Goal: Ask a question: Seek information or help from site administrators or community

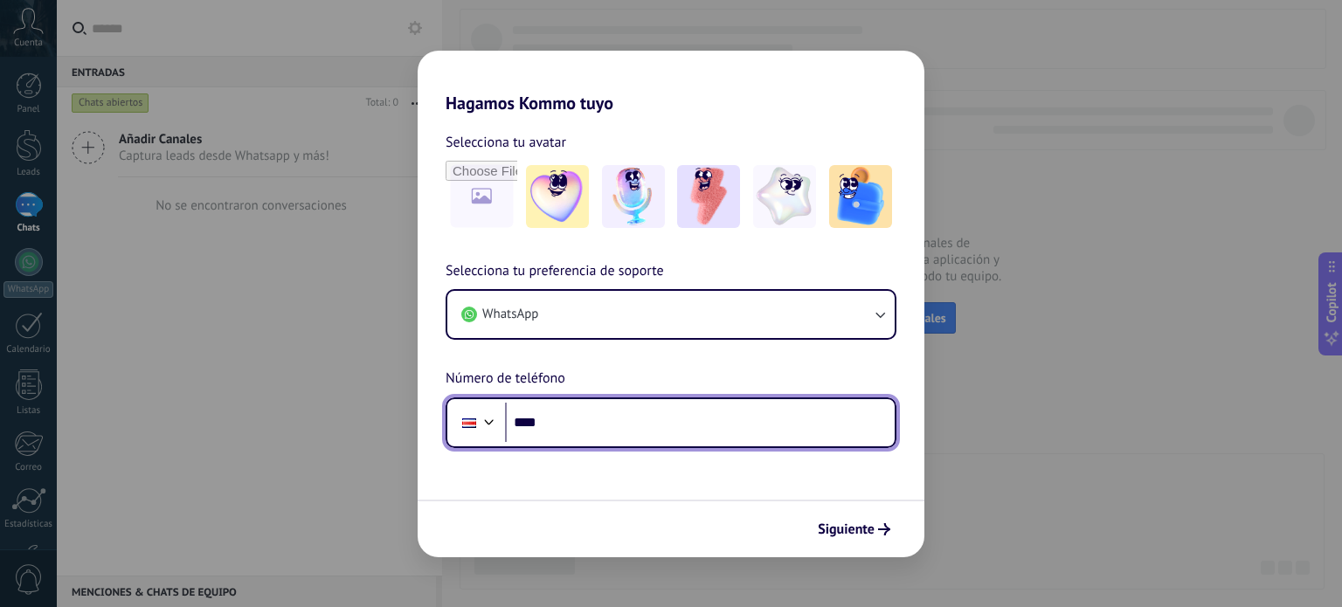
click at [614, 426] on input "****" at bounding box center [700, 423] width 390 height 40
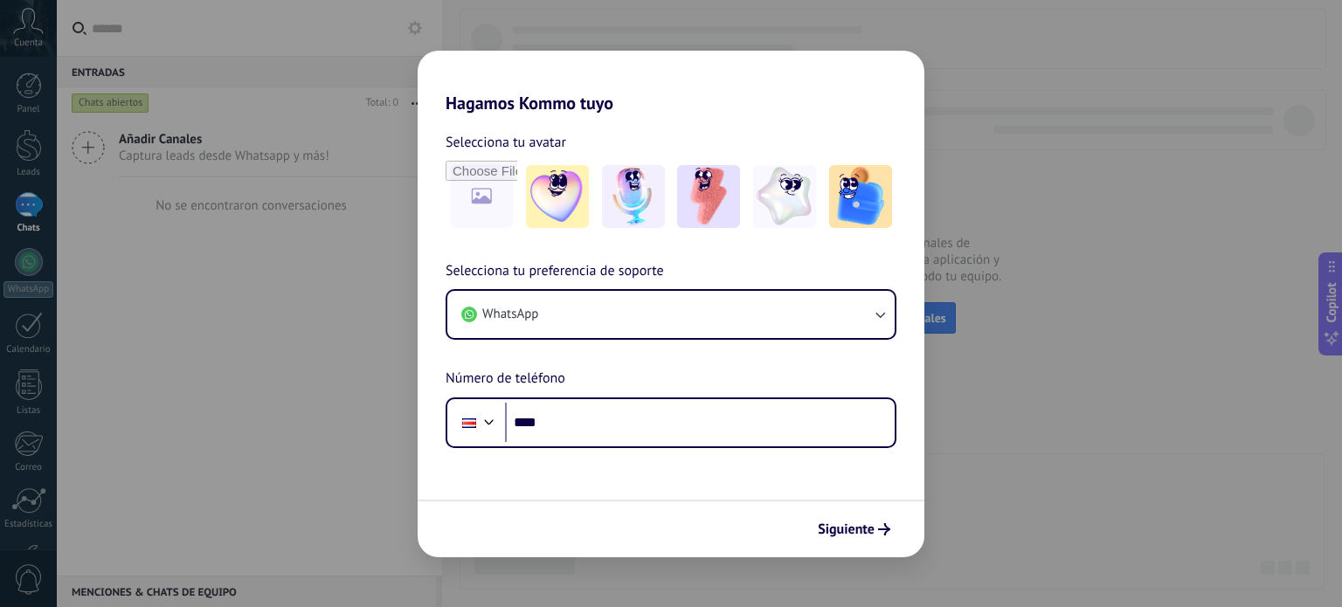
click at [241, 281] on div "Hagamos Kommo tuyo Selecciona tu avatar Selecciona tu preferencia de soporte Wh…" at bounding box center [671, 303] width 1342 height 607
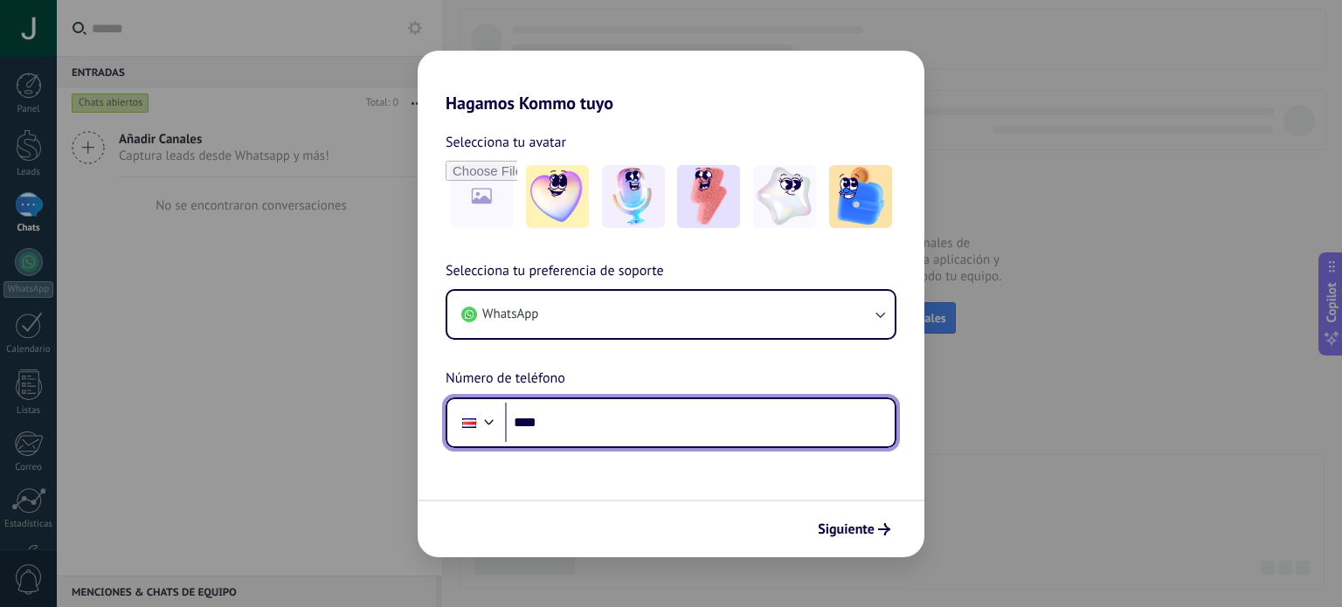
click at [566, 425] on input "****" at bounding box center [700, 423] width 390 height 40
type input "**********"
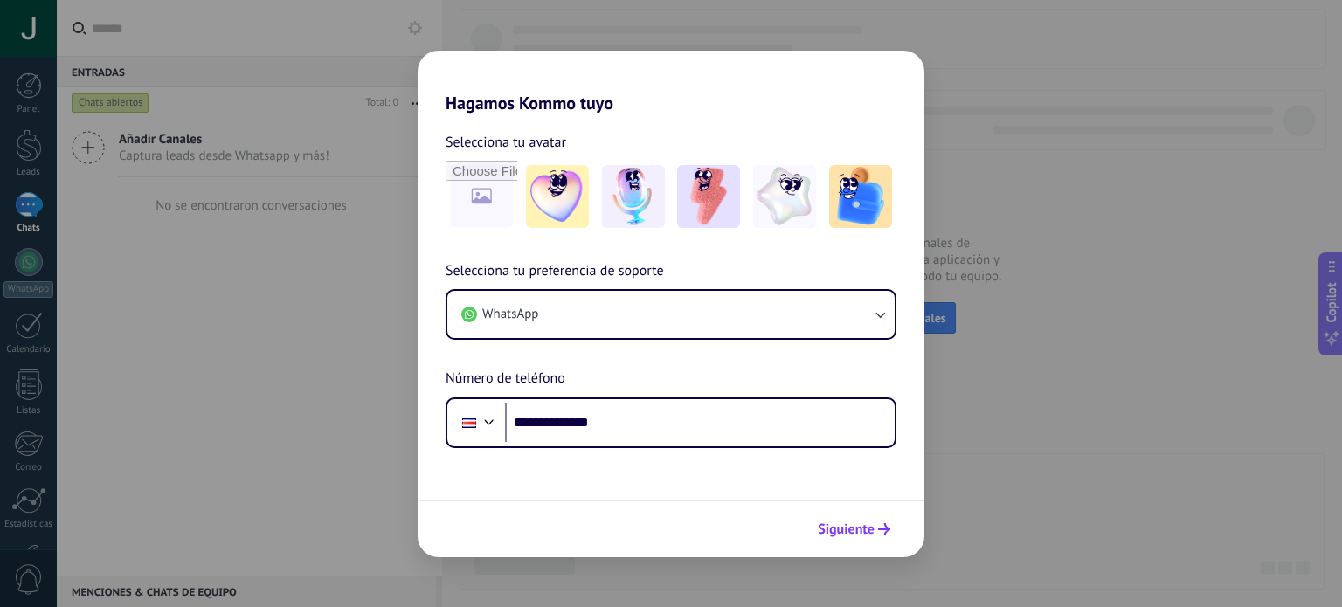
click at [852, 530] on span "Siguiente" at bounding box center [846, 529] width 57 height 12
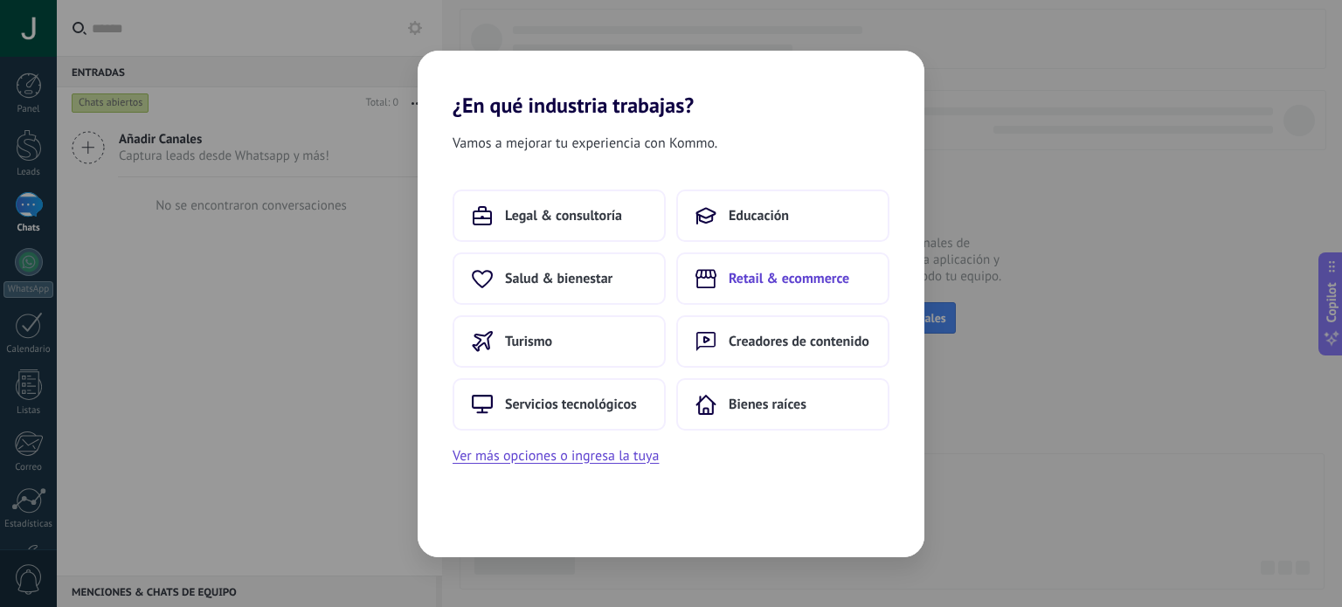
click at [797, 279] on span "Retail & ecommerce" at bounding box center [789, 278] width 121 height 17
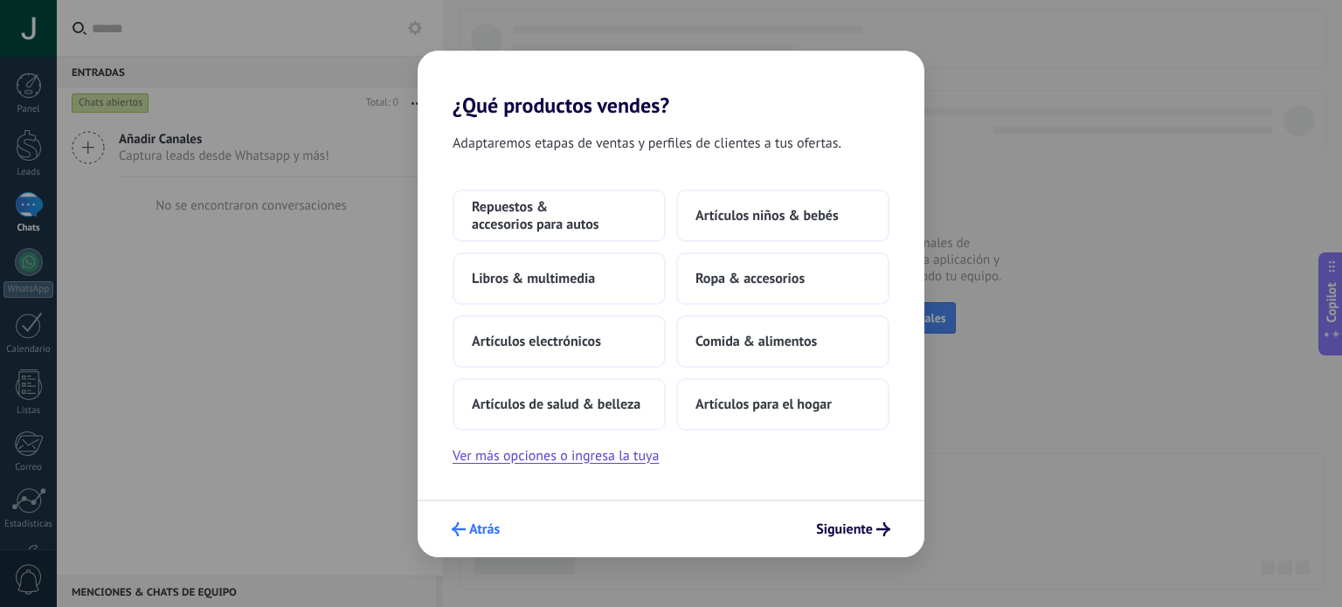
click at [477, 526] on span "Atrás" at bounding box center [484, 529] width 31 height 12
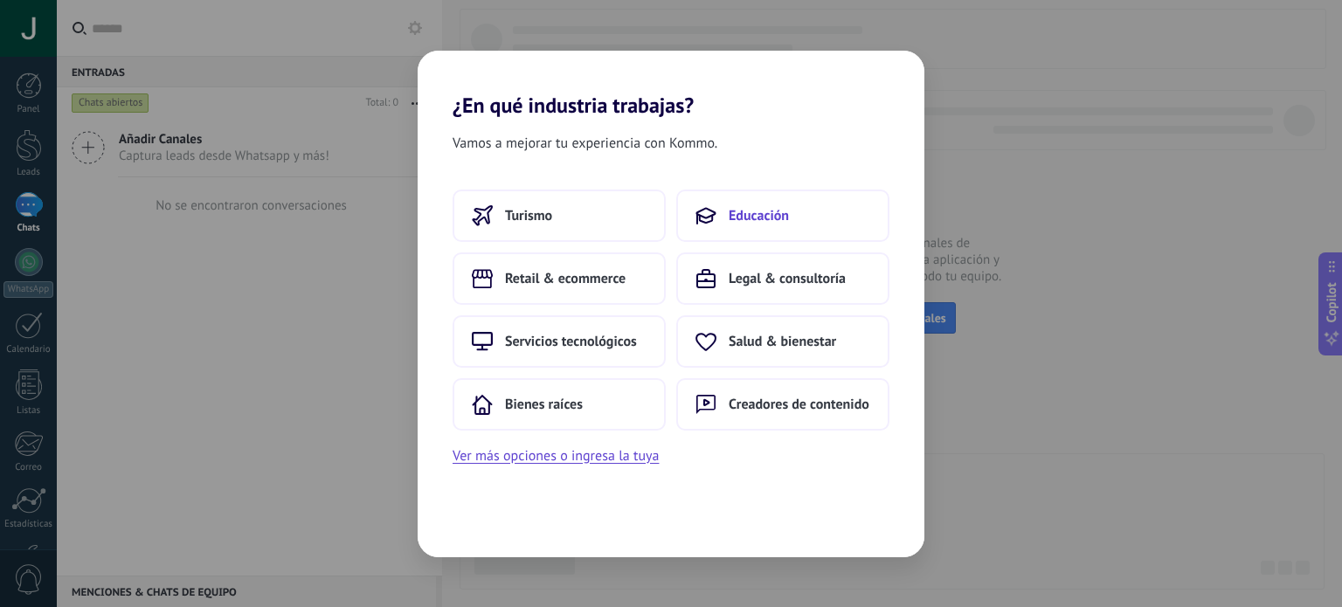
click at [836, 196] on button "Educación" at bounding box center [782, 216] width 213 height 52
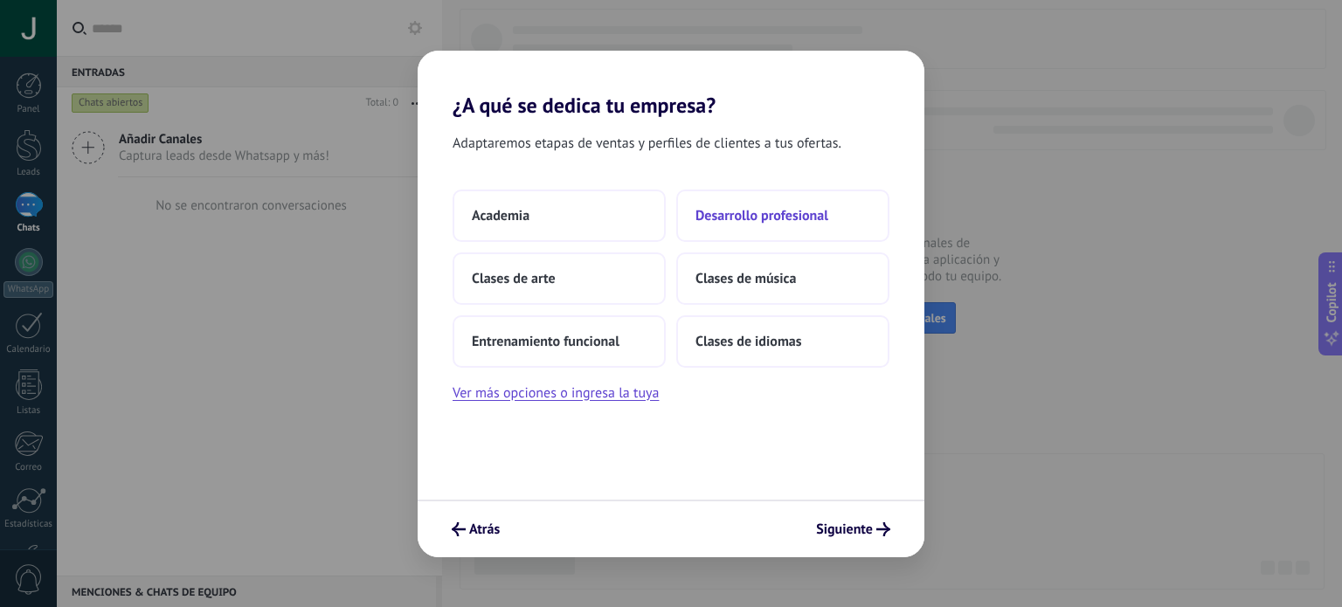
click at [812, 226] on button "Desarrollo profesional" at bounding box center [782, 216] width 213 height 52
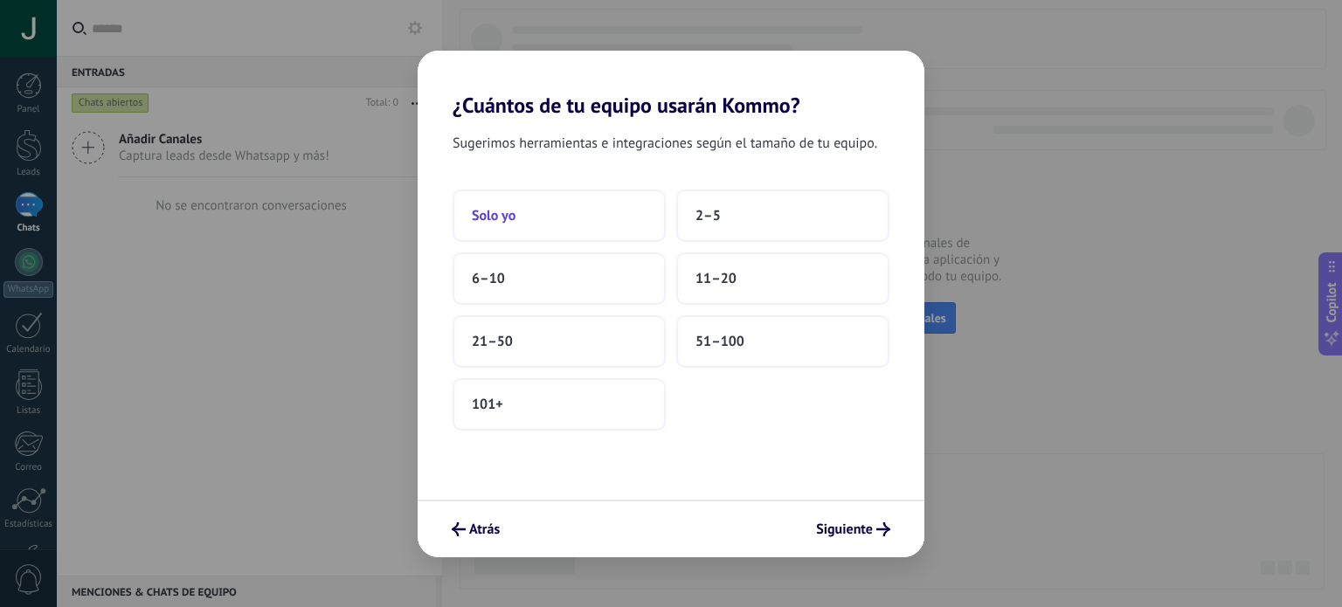
click at [546, 232] on button "Solo yo" at bounding box center [559, 216] width 213 height 52
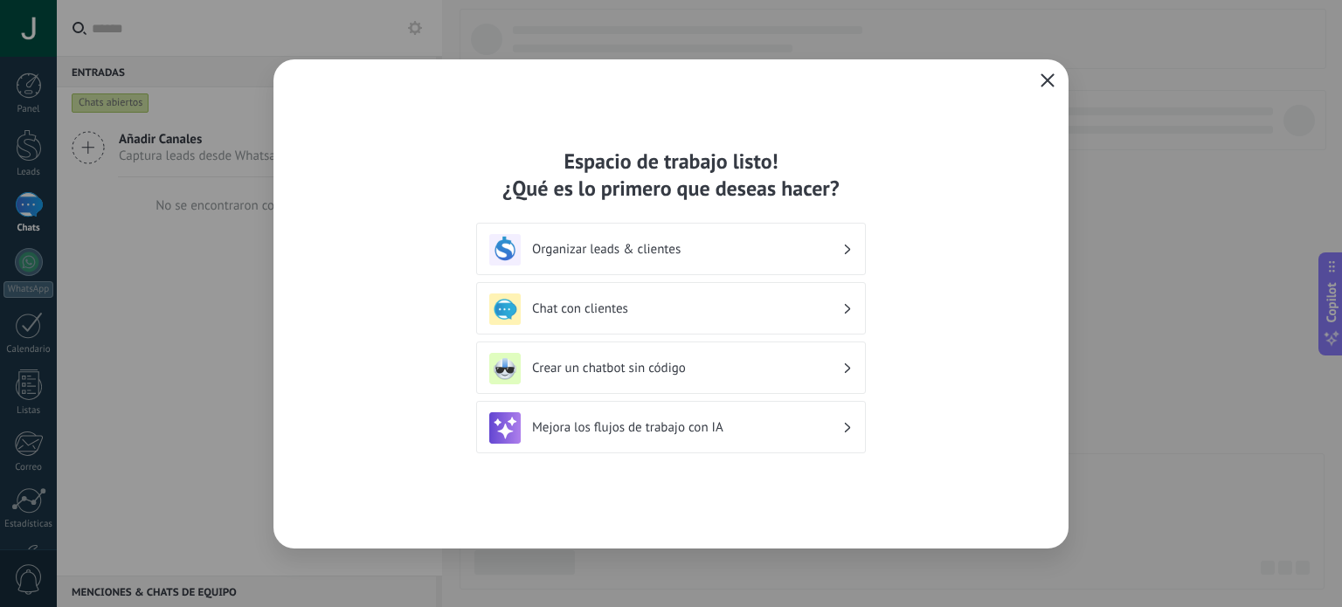
click at [1050, 83] on use "button" at bounding box center [1047, 79] width 13 height 13
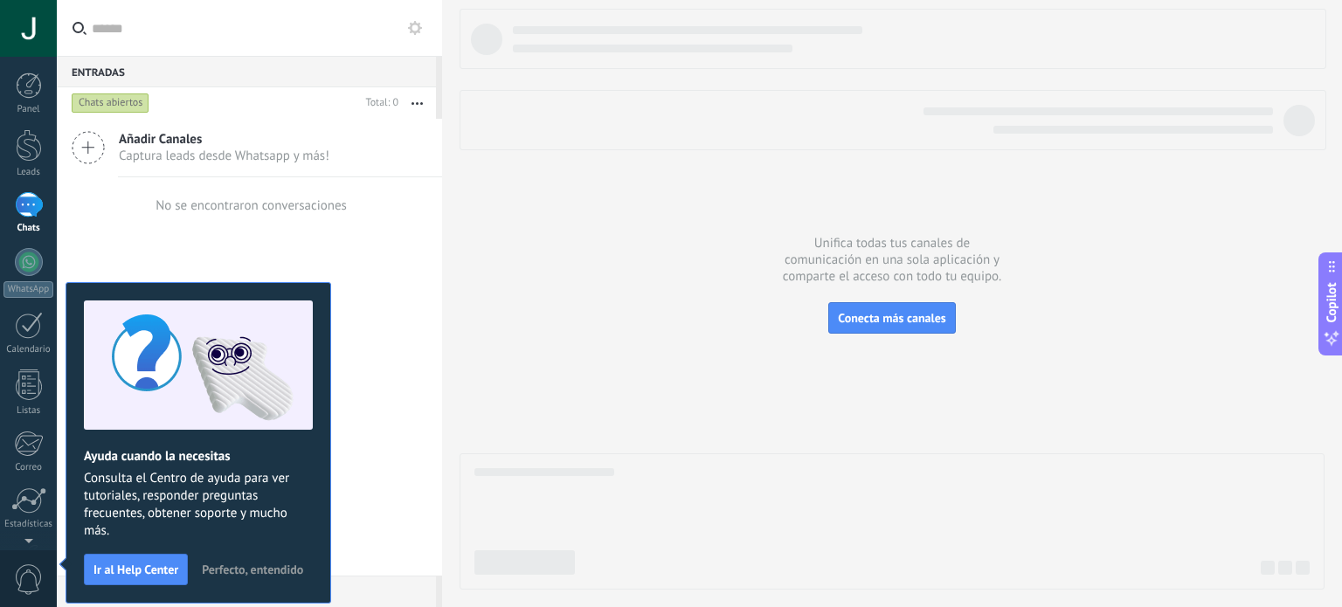
click at [621, 86] on div at bounding box center [892, 80] width 865 height 142
click at [694, 32] on div at bounding box center [687, 30] width 349 height 8
click at [305, 18] on input "text" at bounding box center [260, 28] width 336 height 56
click at [37, 154] on div at bounding box center [29, 145] width 26 height 32
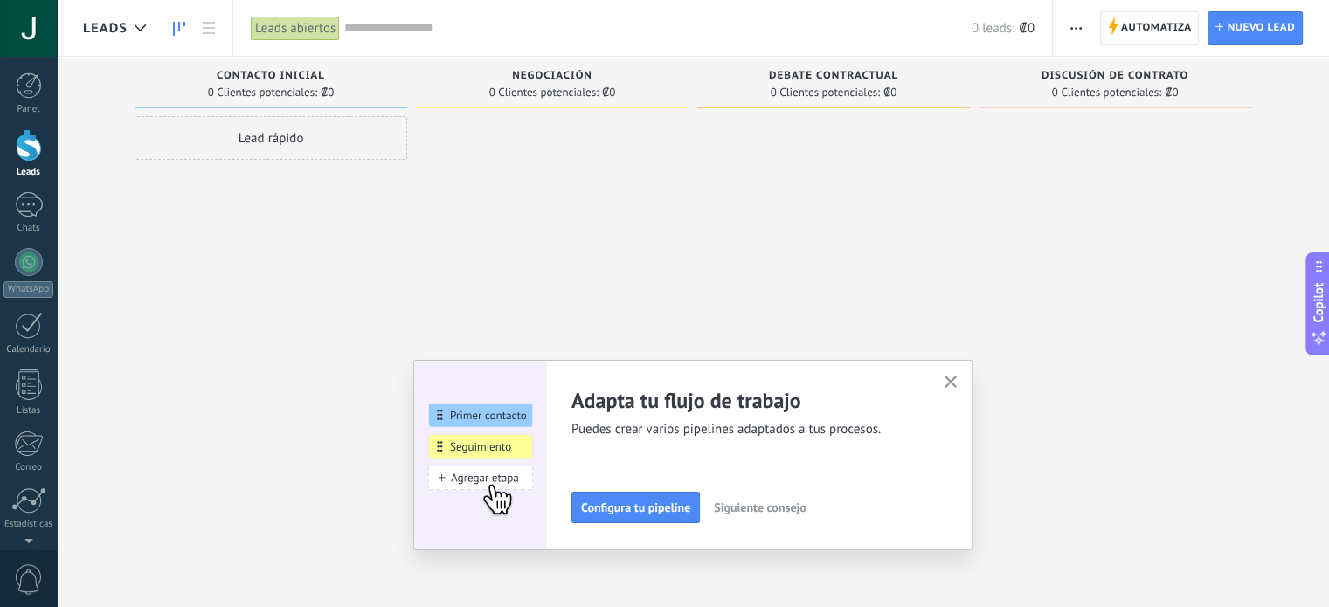
click at [957, 381] on use "button" at bounding box center [950, 382] width 13 height 13
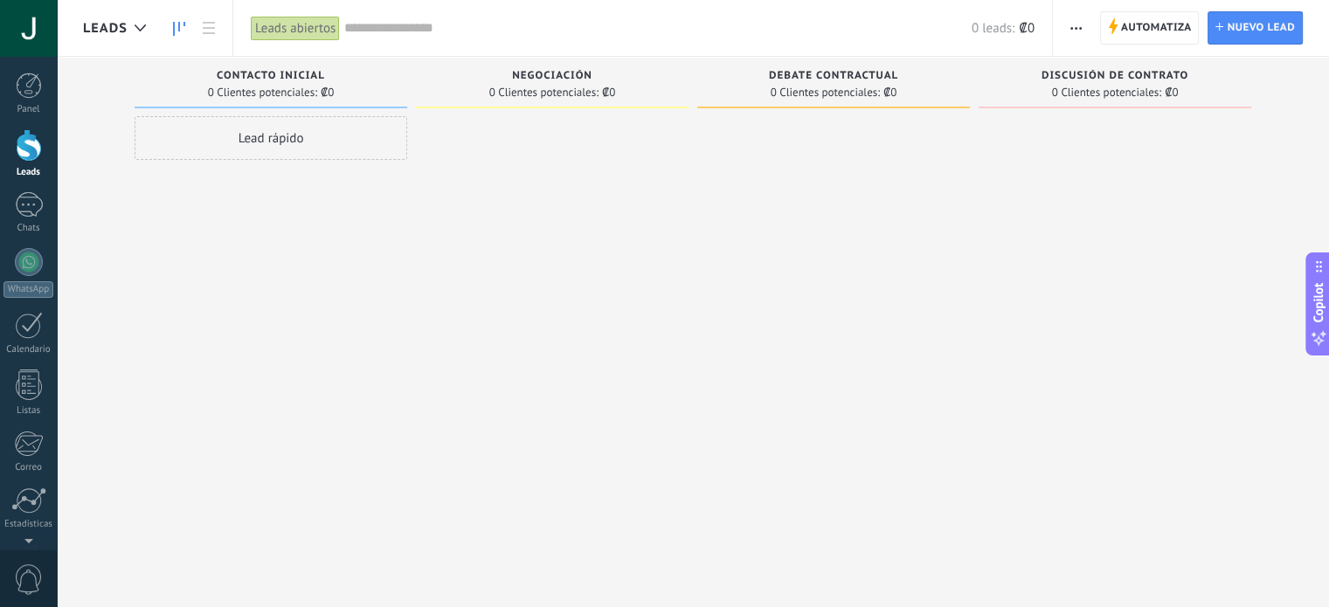
click at [552, 100] on div "Negociación 0 Clientes potenciales: ₡0" at bounding box center [552, 83] width 273 height 52
click at [37, 98] on div at bounding box center [29, 86] width 26 height 26
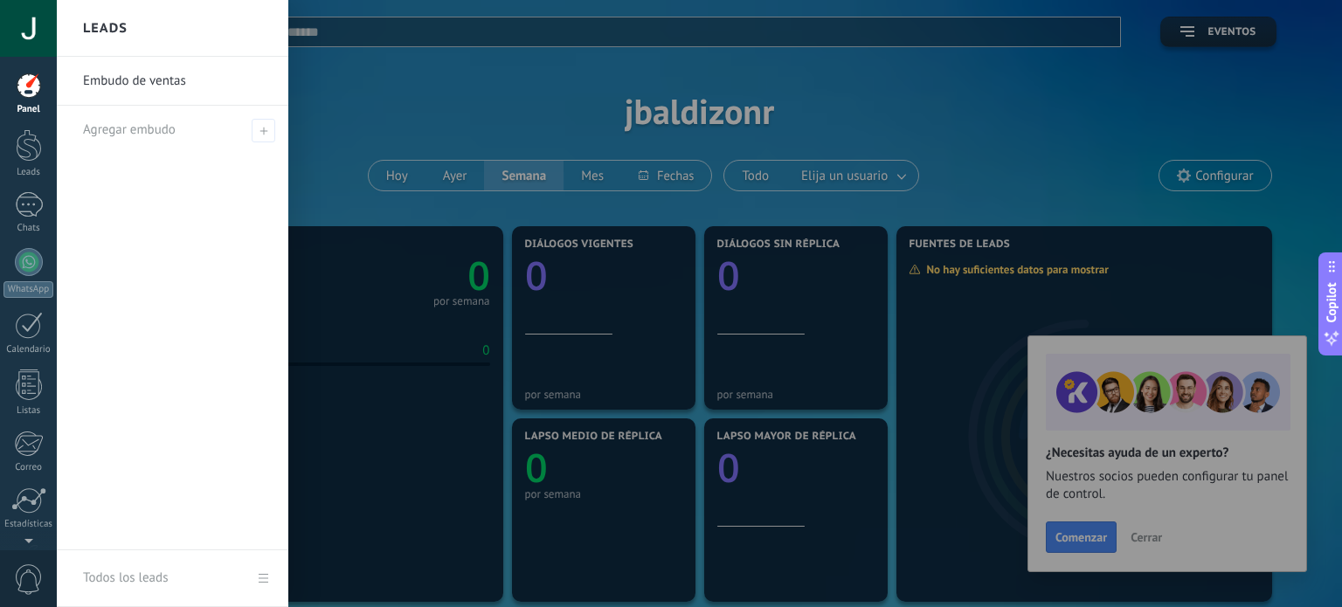
click at [338, 115] on div at bounding box center [728, 303] width 1342 height 607
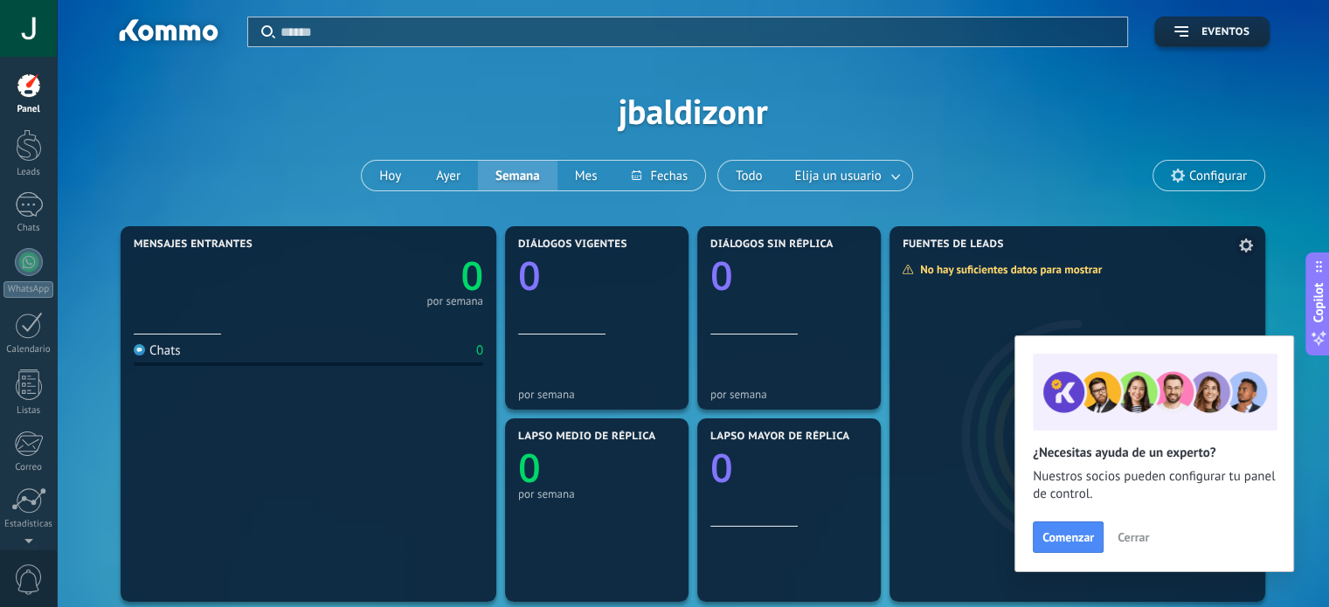
click at [1145, 259] on div at bounding box center [1077, 426] width 376 height 349
click at [325, 31] on input "text" at bounding box center [698, 32] width 836 height 18
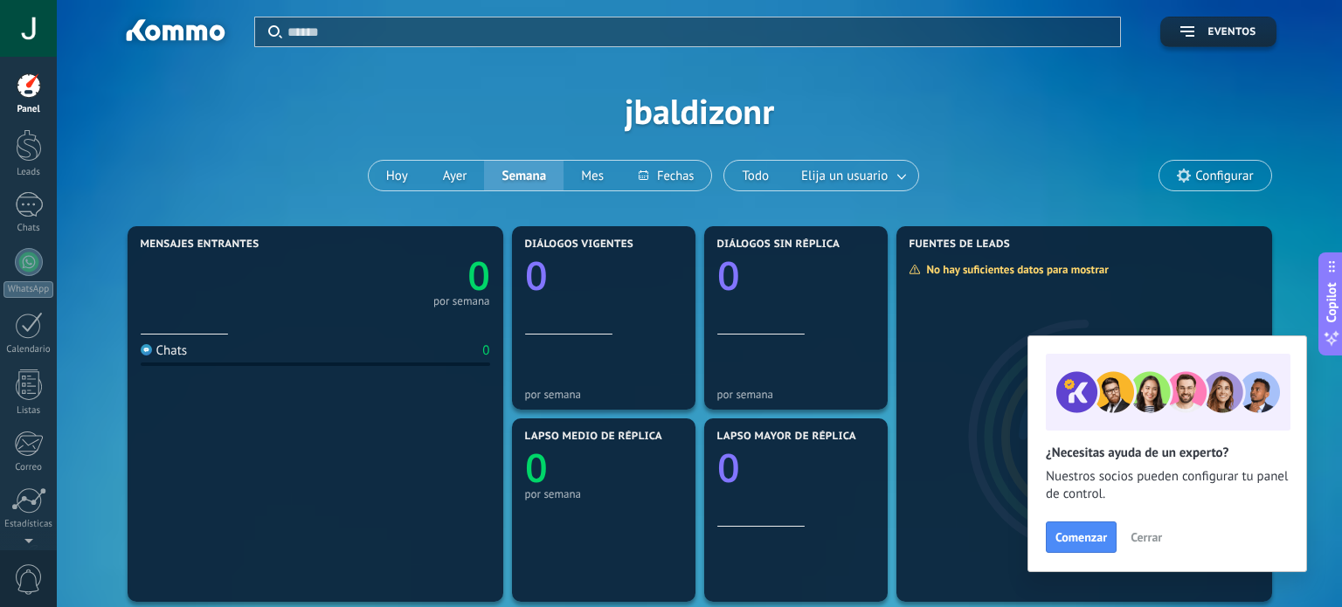
click at [458, 107] on div at bounding box center [671, 303] width 1342 height 607
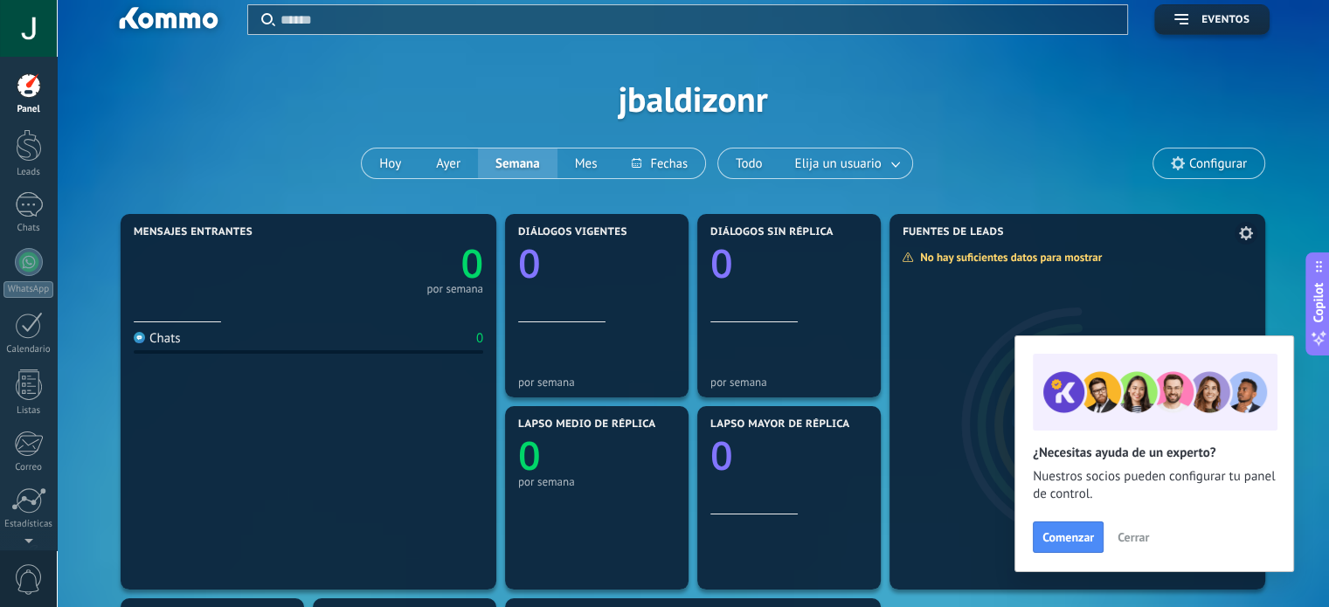
scroll to position [19, 0]
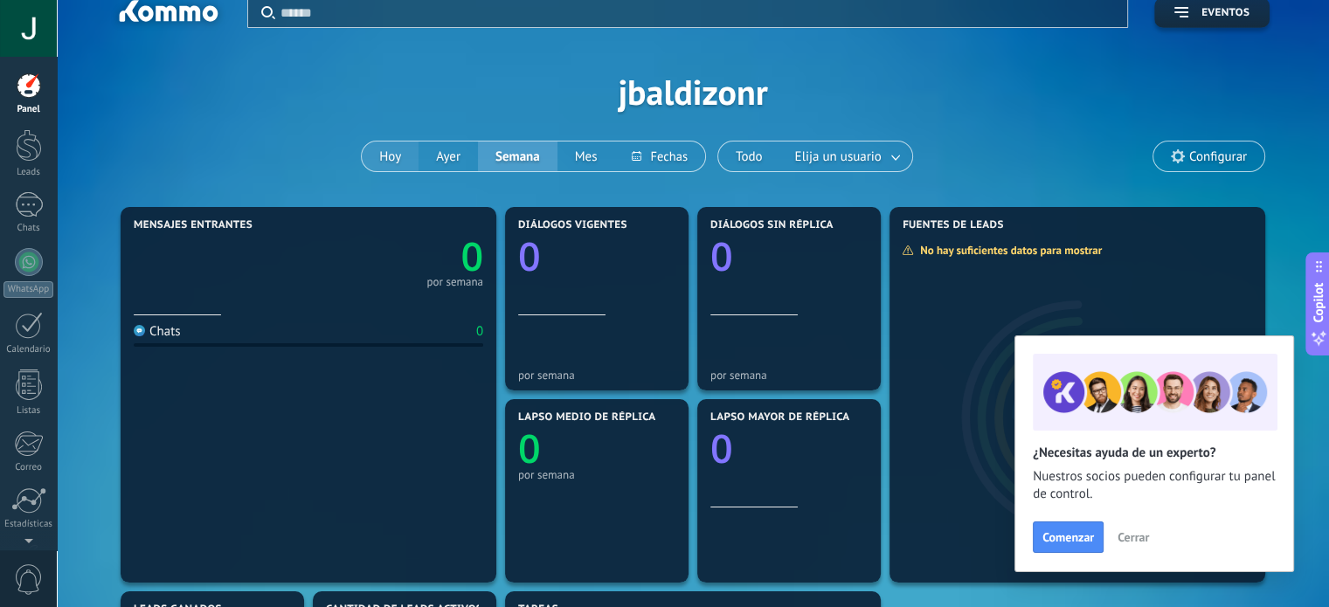
click at [406, 156] on button "Hoy" at bounding box center [390, 157] width 57 height 30
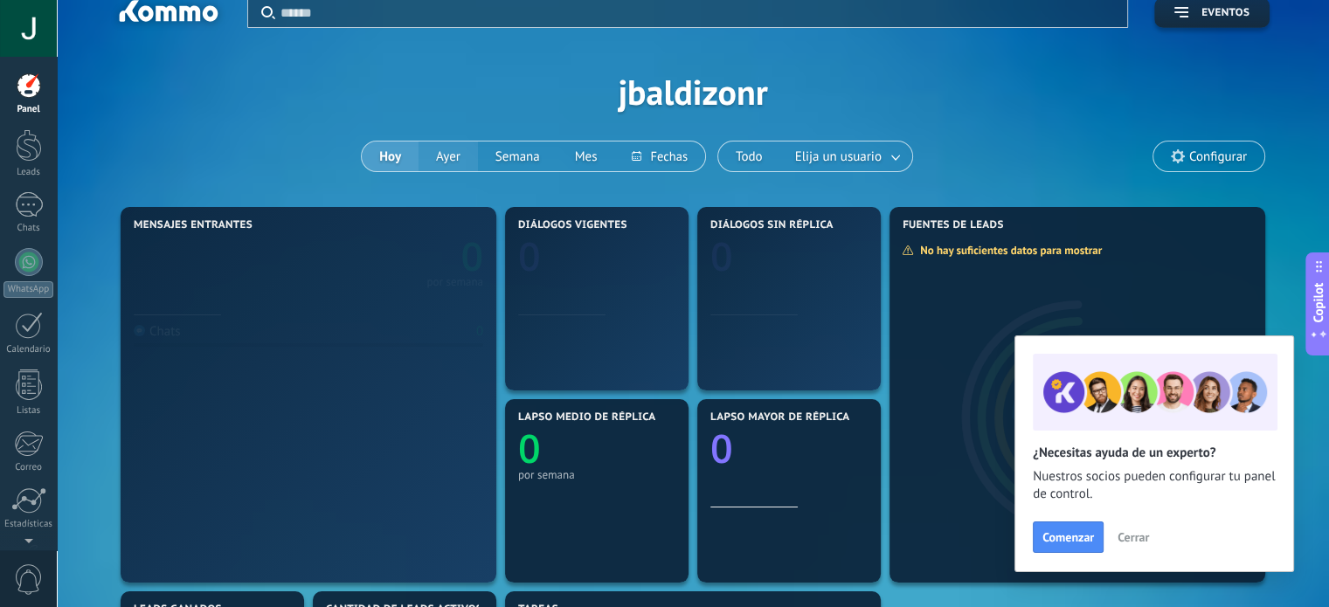
click at [455, 150] on button "Ayer" at bounding box center [447, 157] width 59 height 30
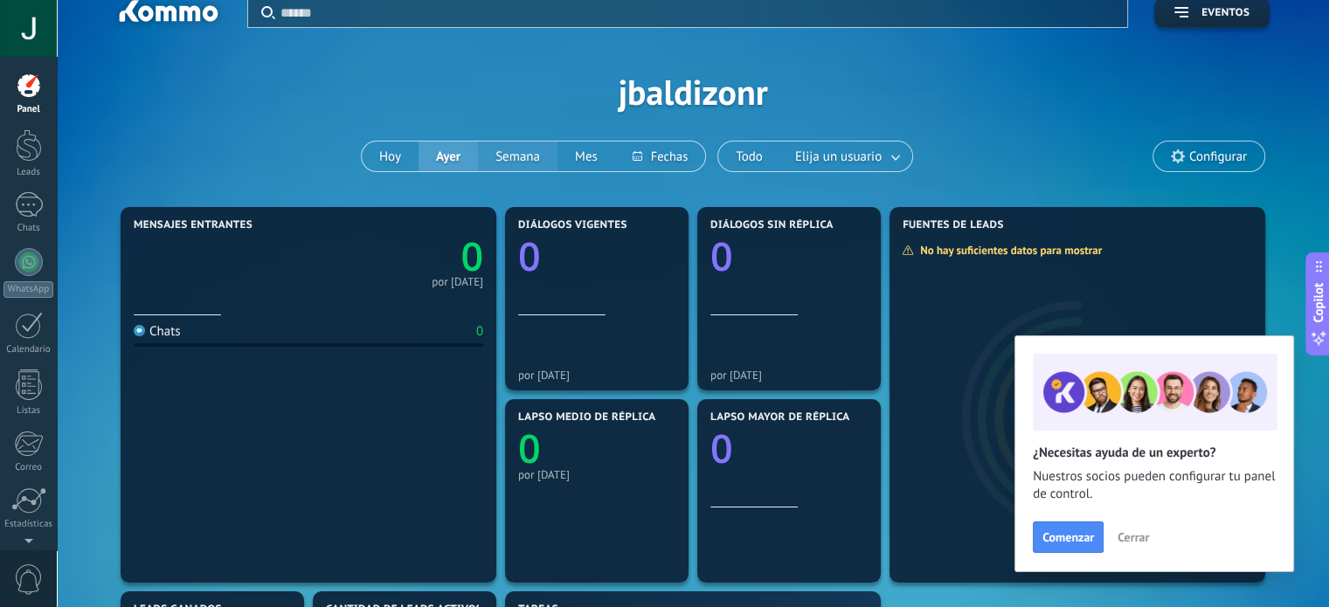
click at [536, 149] on button "Semana" at bounding box center [517, 157] width 79 height 30
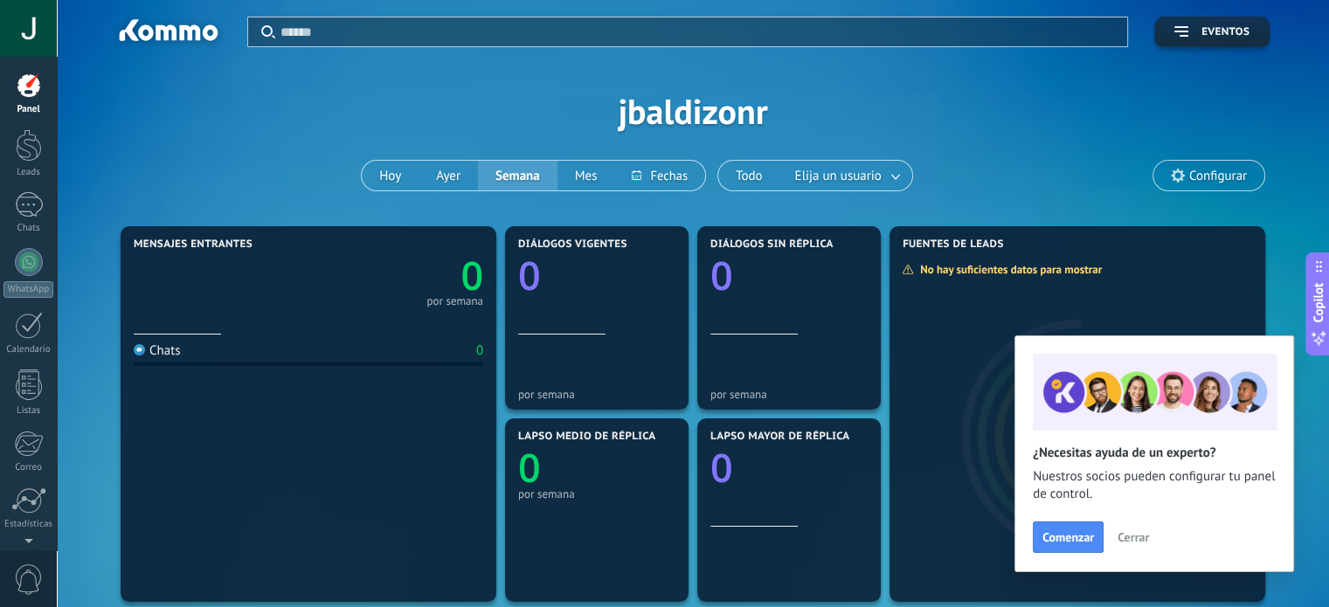
click at [1206, 171] on span "Configurar" at bounding box center [1218, 176] width 58 height 15
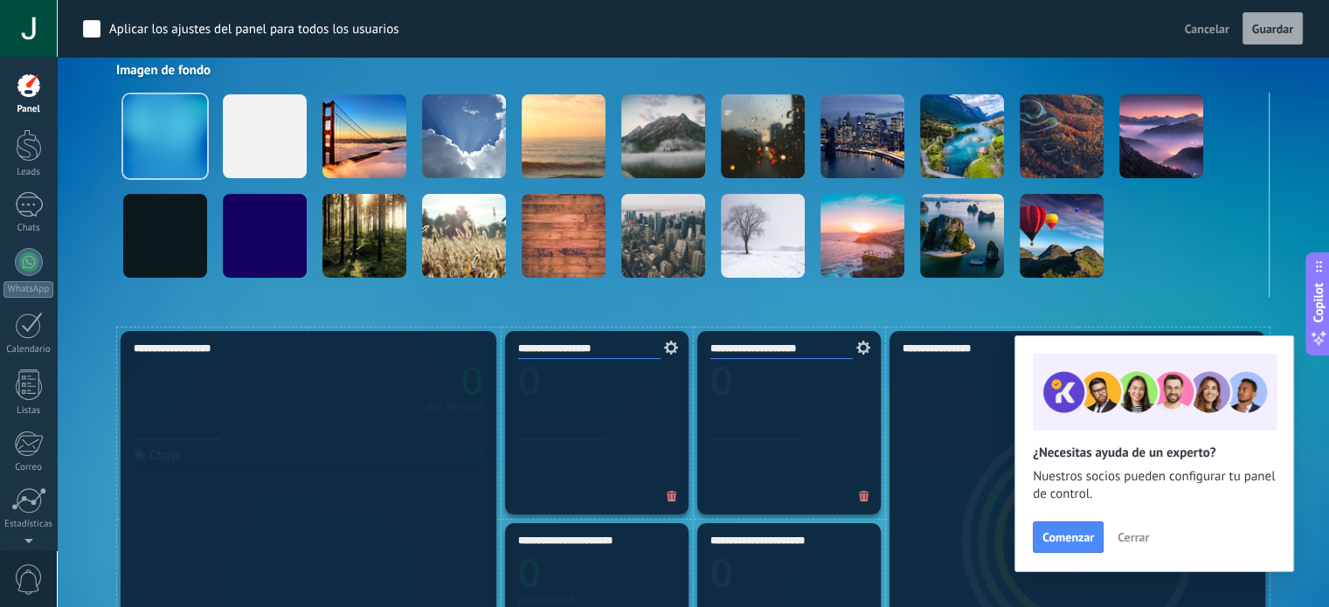
scroll to position [262, 0]
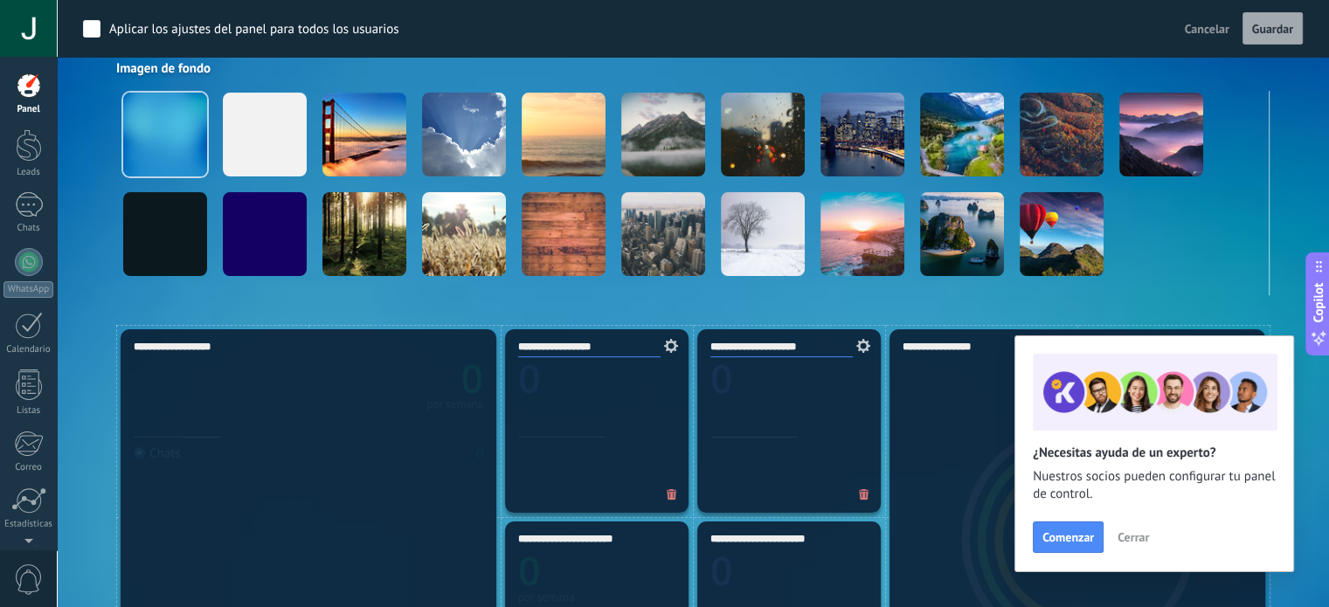
click at [1135, 542] on span "Cerrar" at bounding box center [1132, 537] width 31 height 12
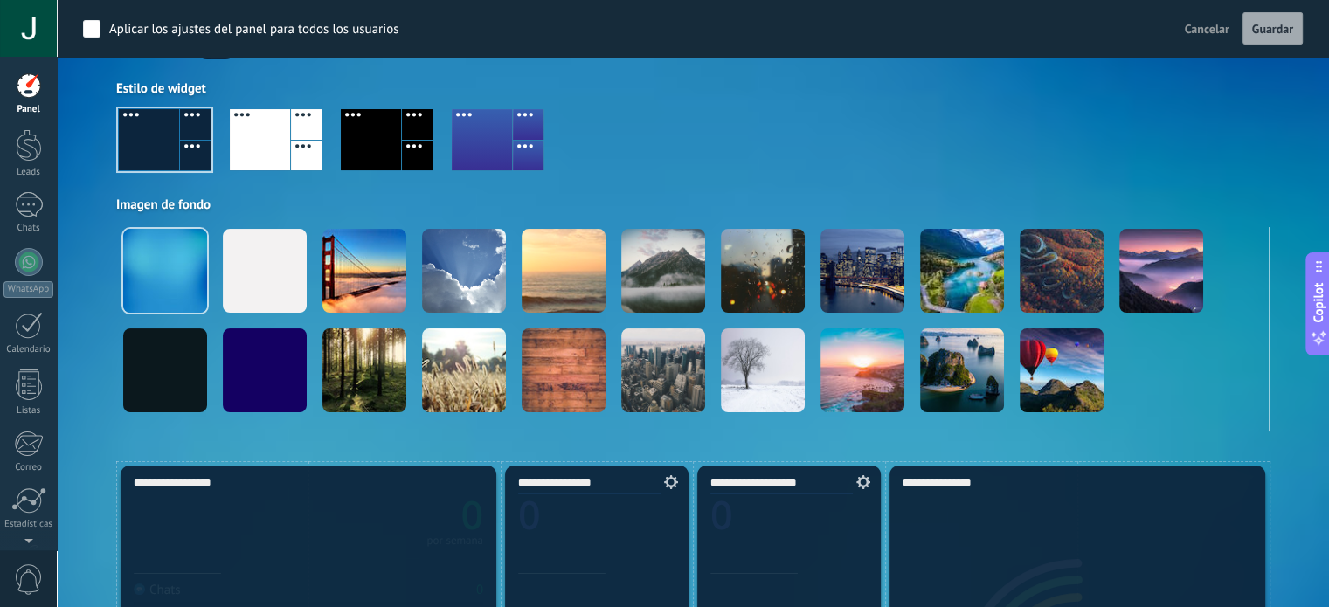
scroll to position [44, 0]
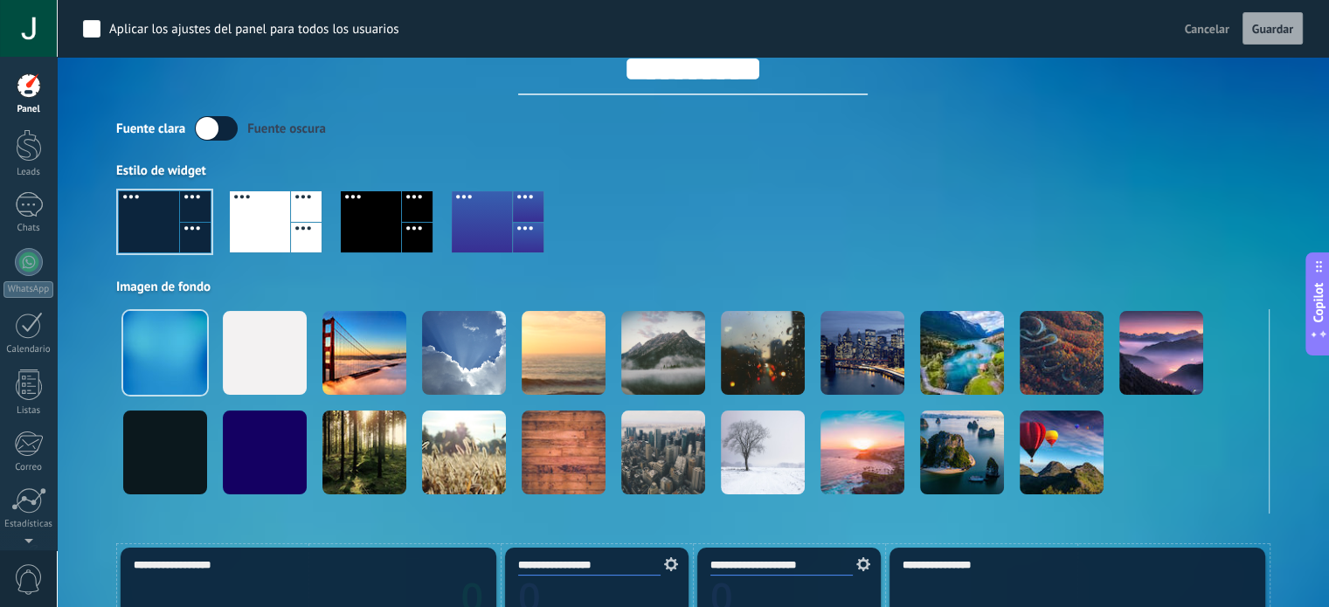
click at [1321, 311] on span "Copilot" at bounding box center [1318, 302] width 17 height 40
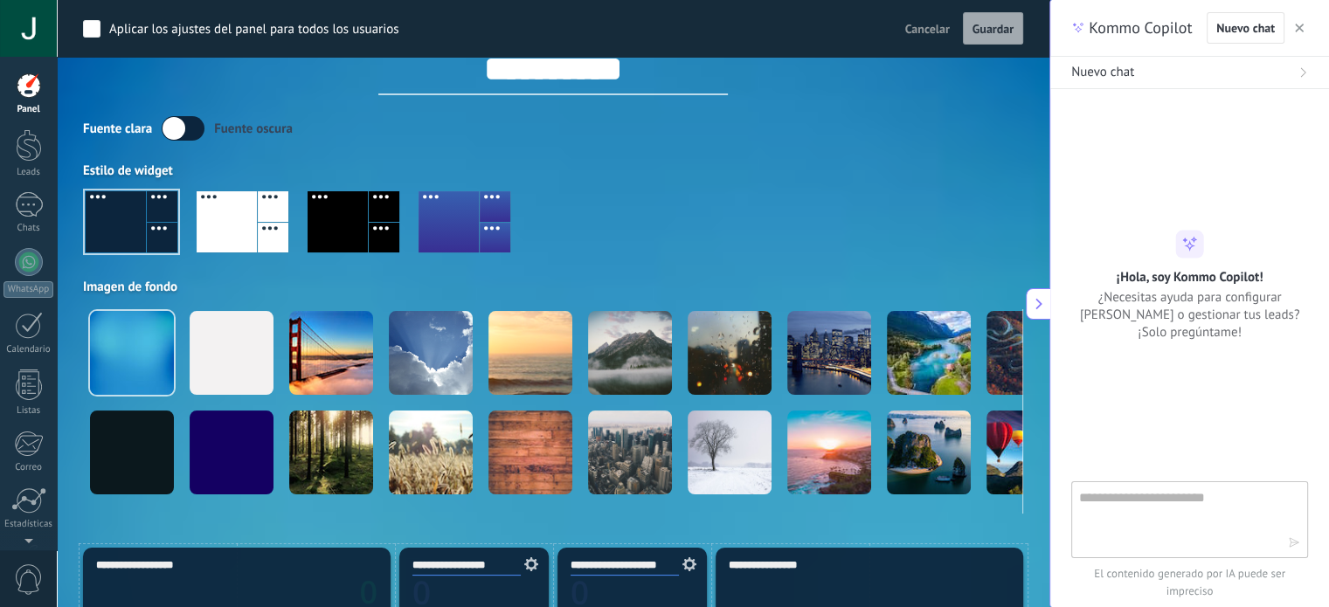
click at [1153, 528] on textarea at bounding box center [1177, 518] width 197 height 63
type textarea "**********"
click at [1296, 542] on icon "button" at bounding box center [1294, 542] width 12 height 12
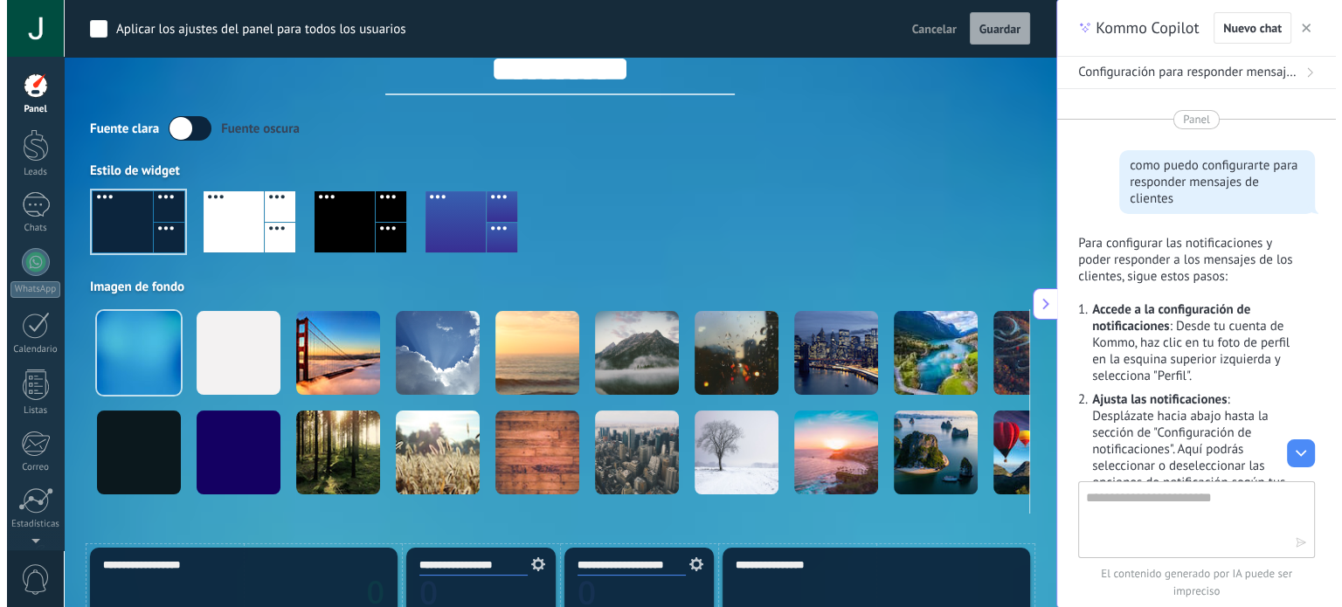
scroll to position [56, 0]
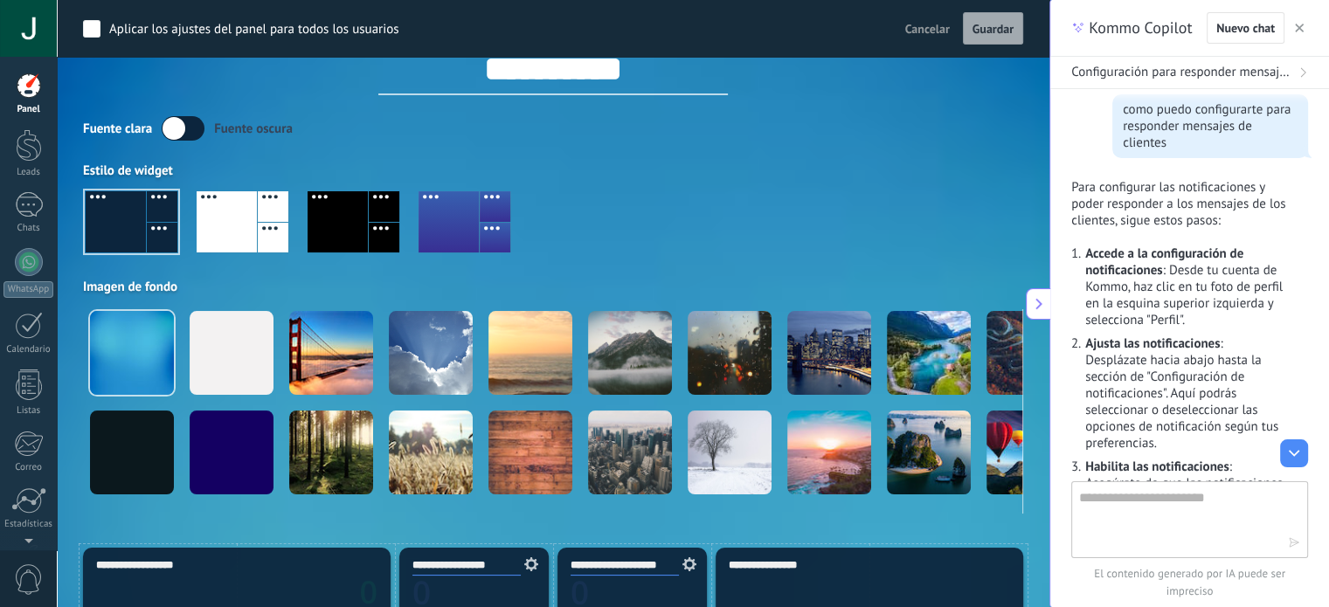
click at [19, 22] on div at bounding box center [28, 28] width 57 height 57
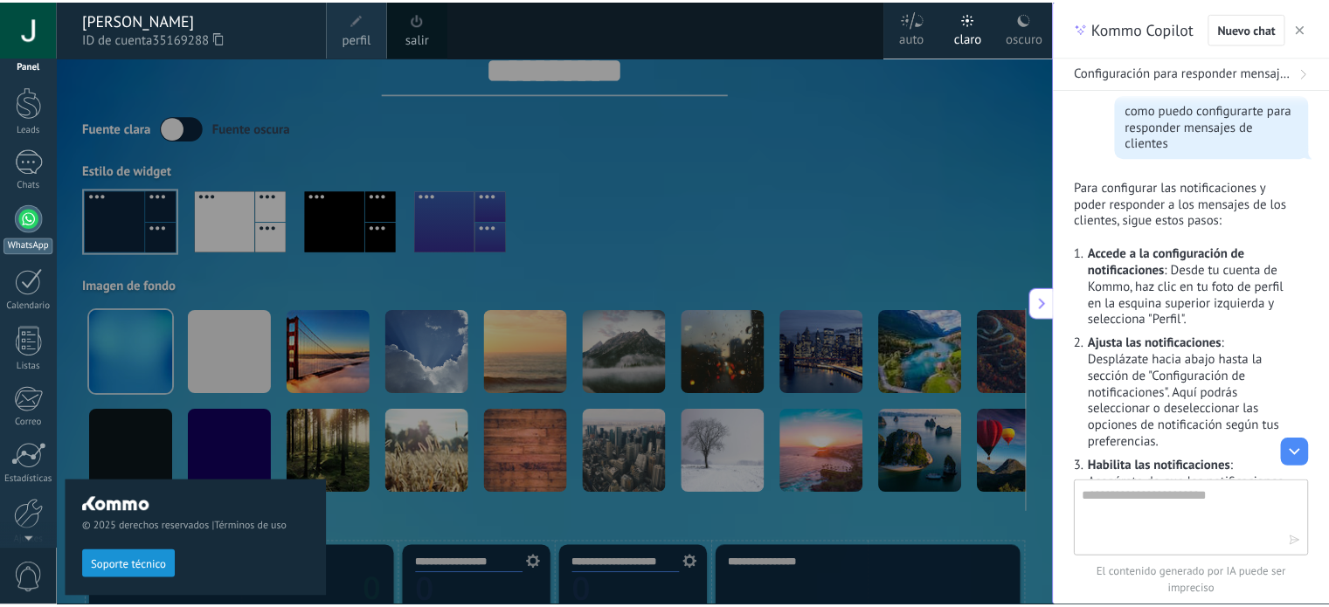
scroll to position [0, 0]
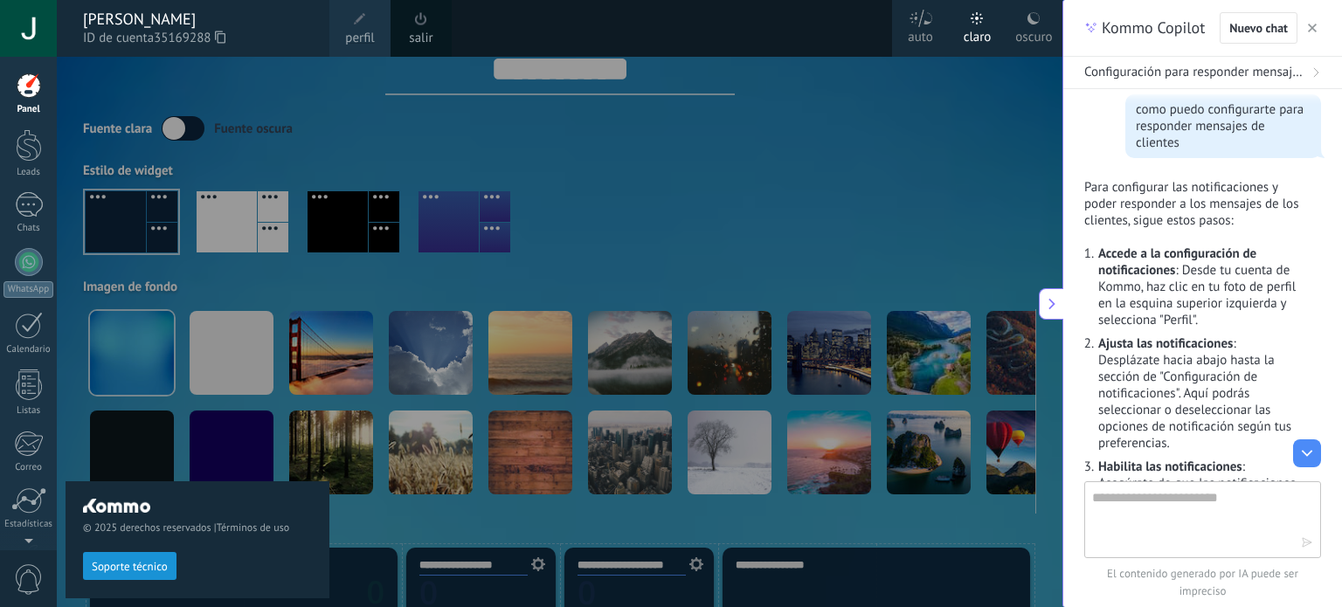
click at [367, 34] on span "perfil" at bounding box center [359, 38] width 29 height 19
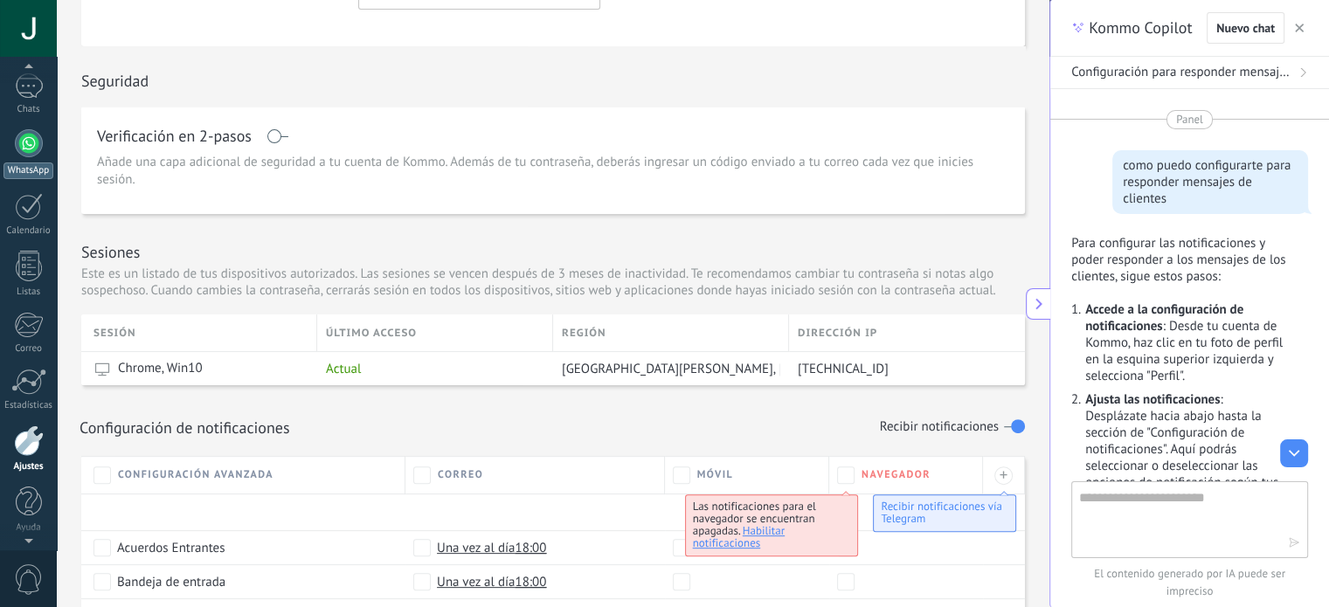
scroll to position [48, 0]
click at [35, 209] on div at bounding box center [29, 214] width 28 height 28
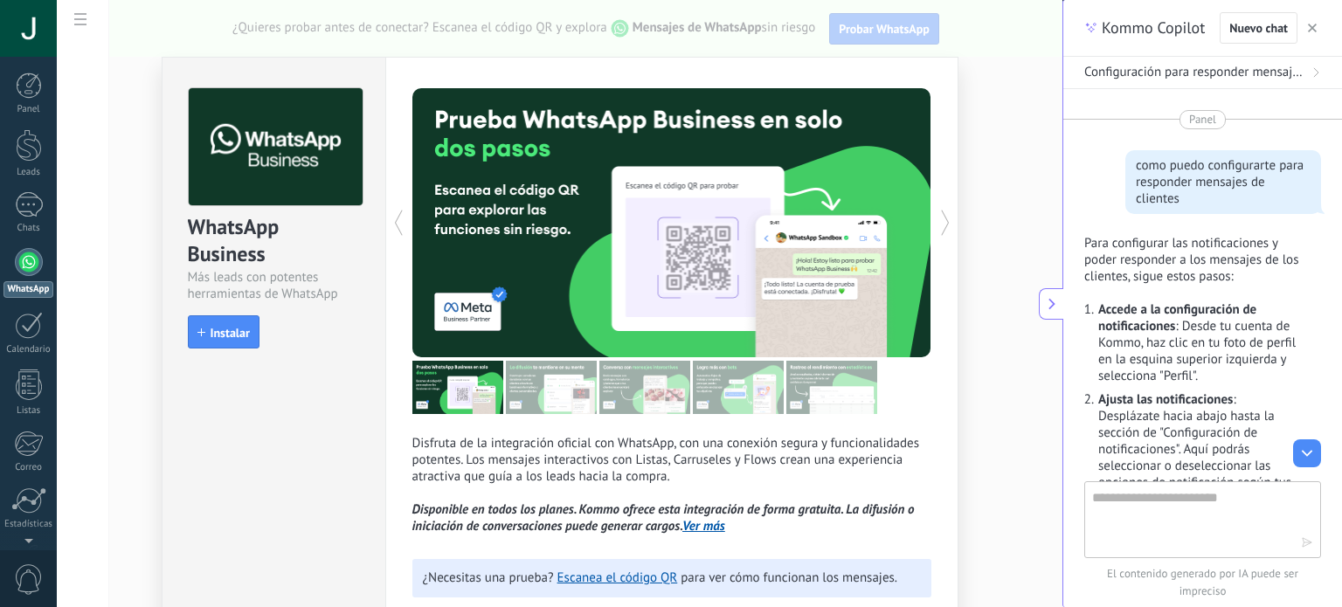
click at [1317, 28] on button "button" at bounding box center [1311, 27] width 17 height 21
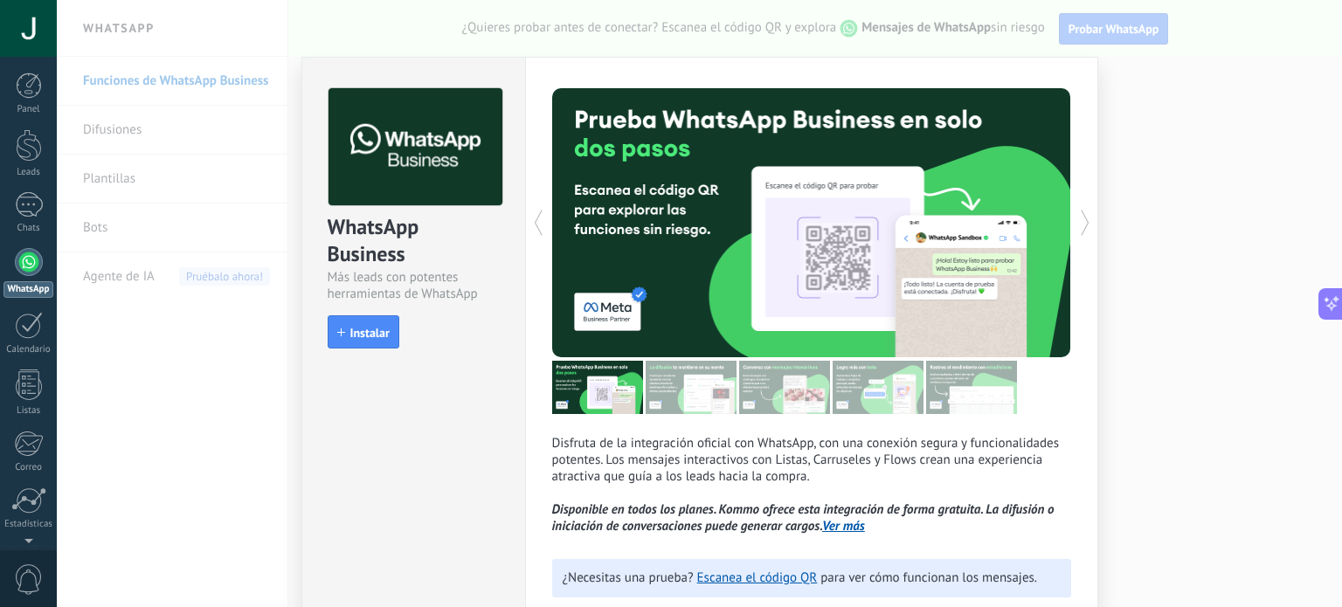
click at [844, 288] on div at bounding box center [941, 222] width 259 height 269
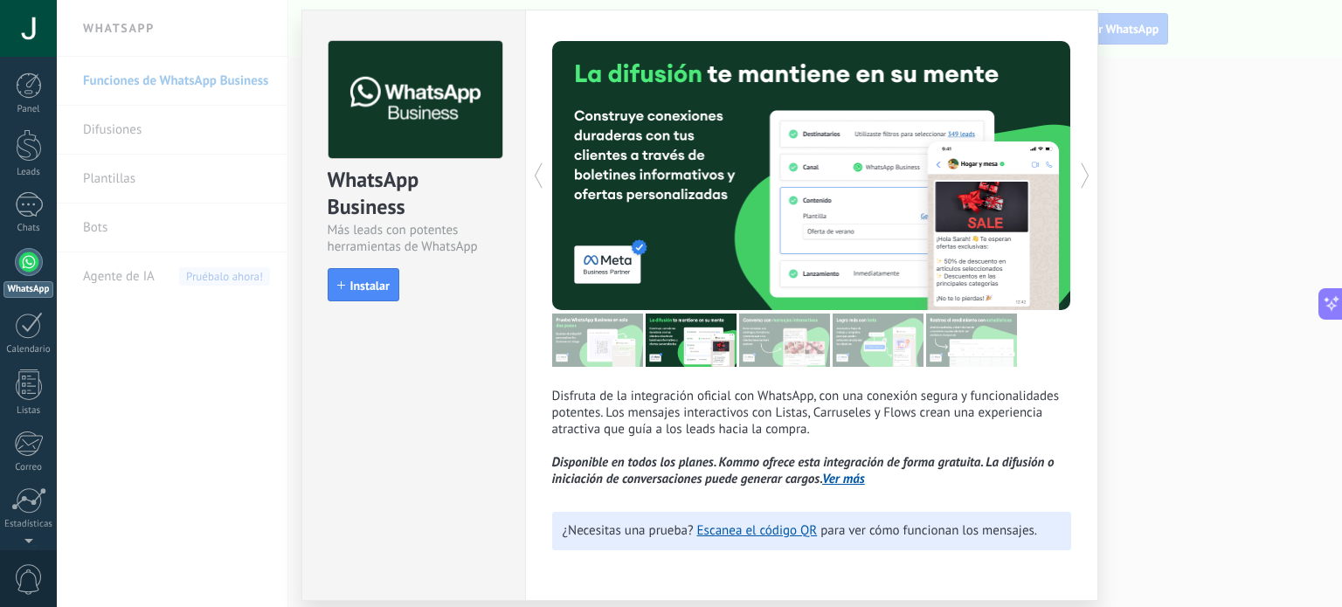
scroll to position [48, 0]
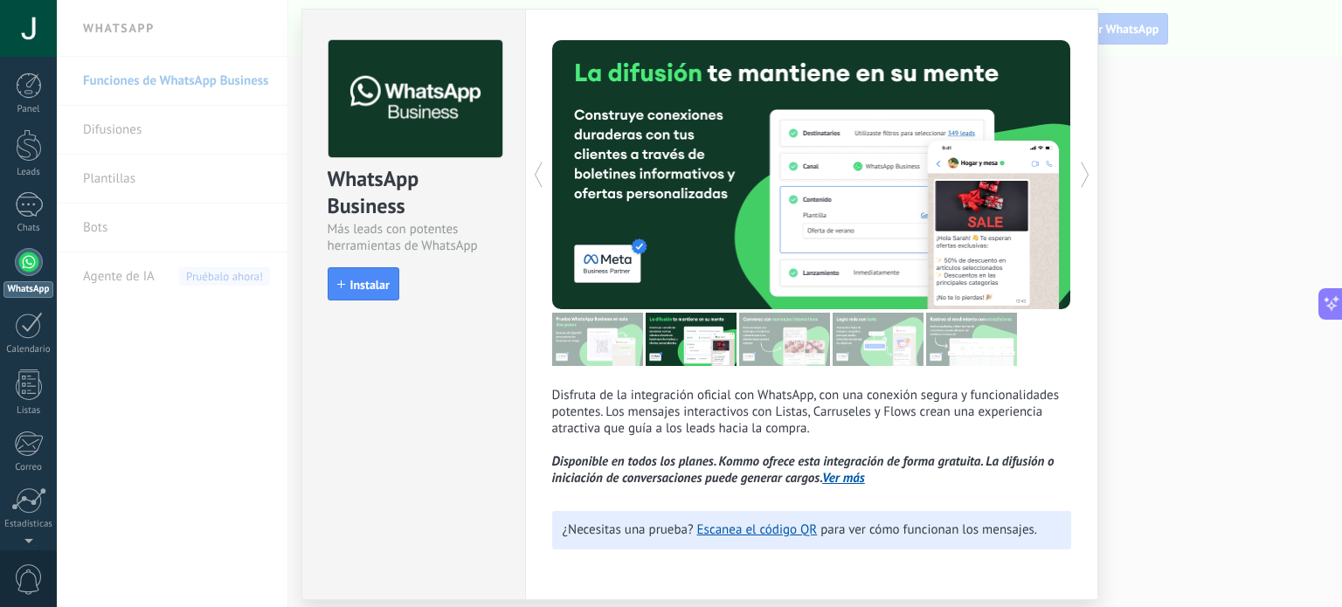
click at [950, 193] on div at bounding box center [941, 174] width 259 height 269
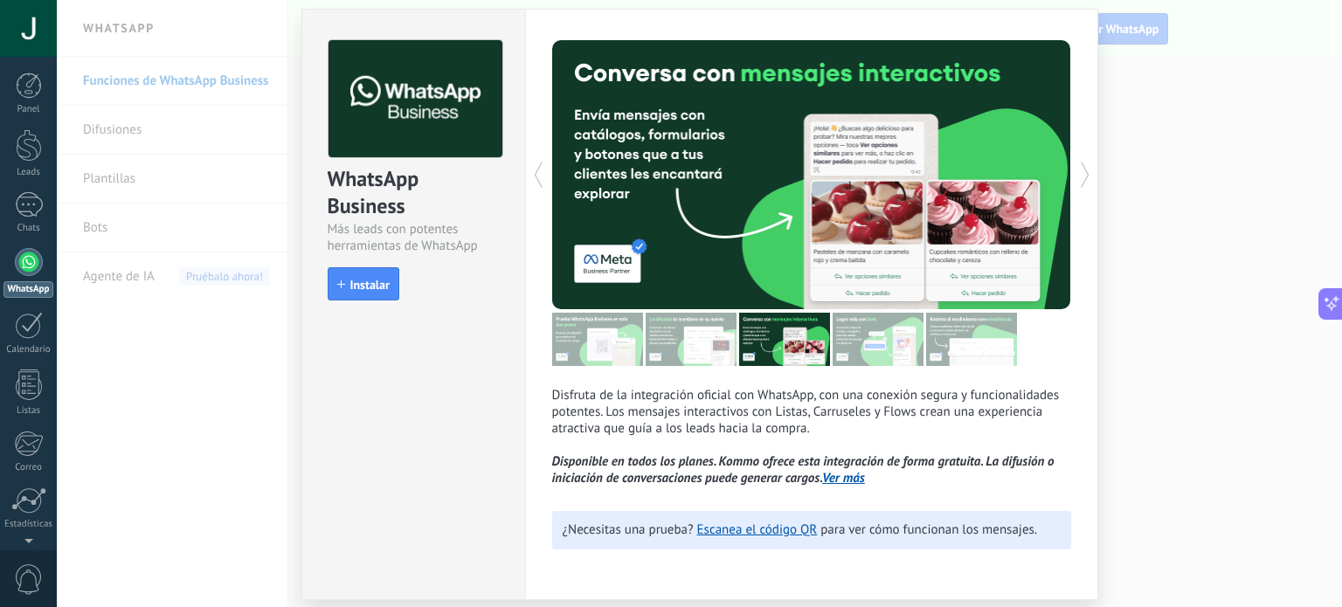
click at [992, 195] on div at bounding box center [941, 174] width 259 height 269
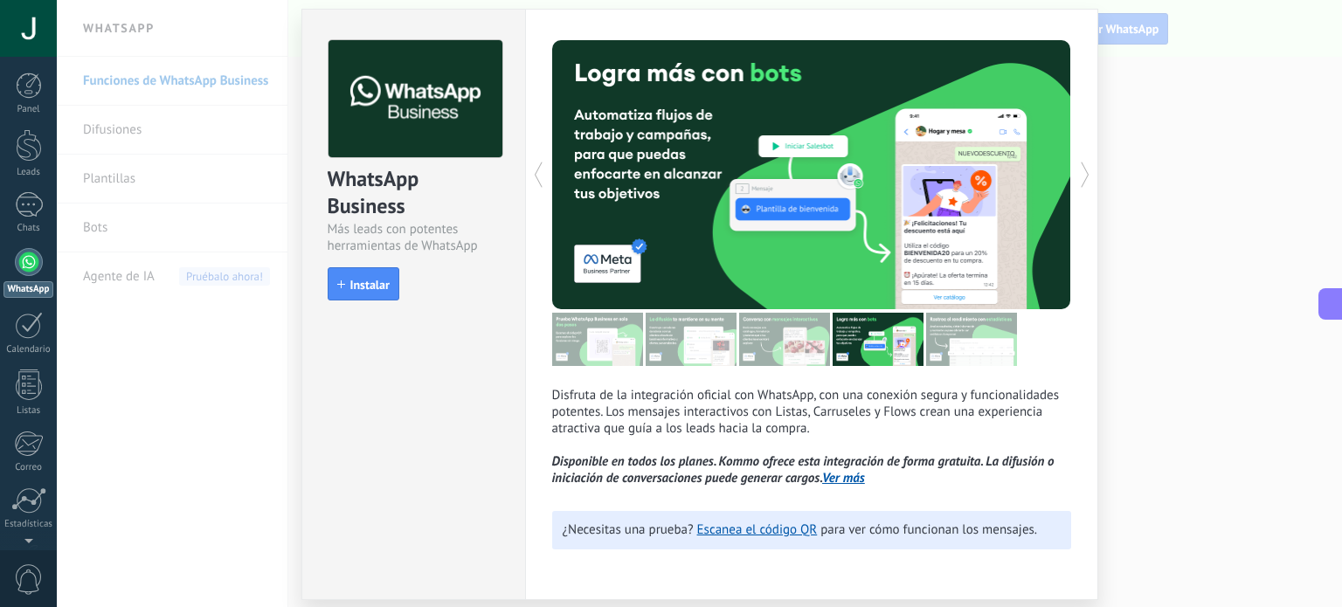
click at [1006, 195] on div at bounding box center [941, 174] width 259 height 269
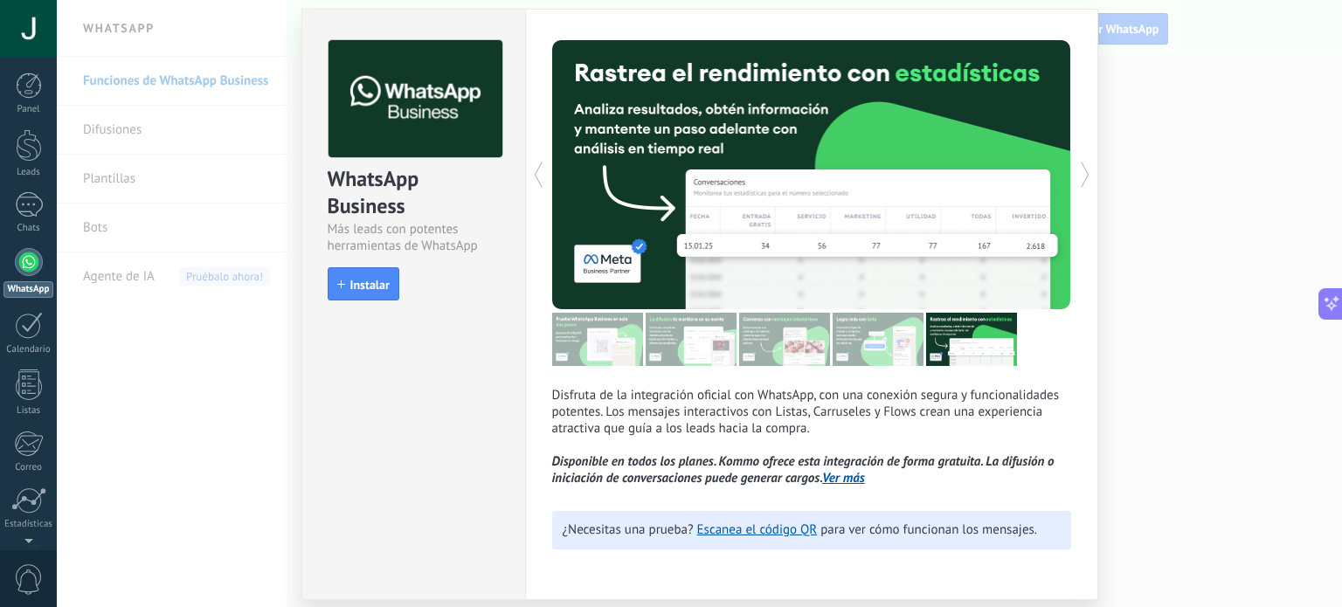
click at [1006, 195] on div at bounding box center [941, 174] width 259 height 269
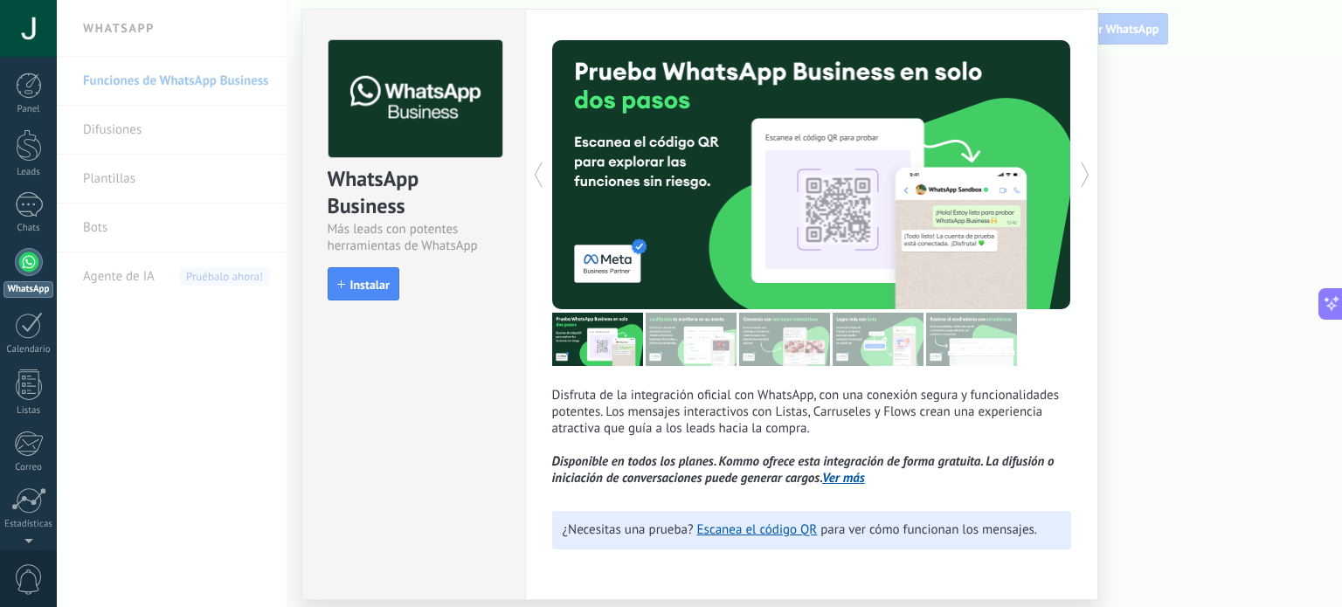
click at [1006, 195] on div at bounding box center [941, 174] width 259 height 269
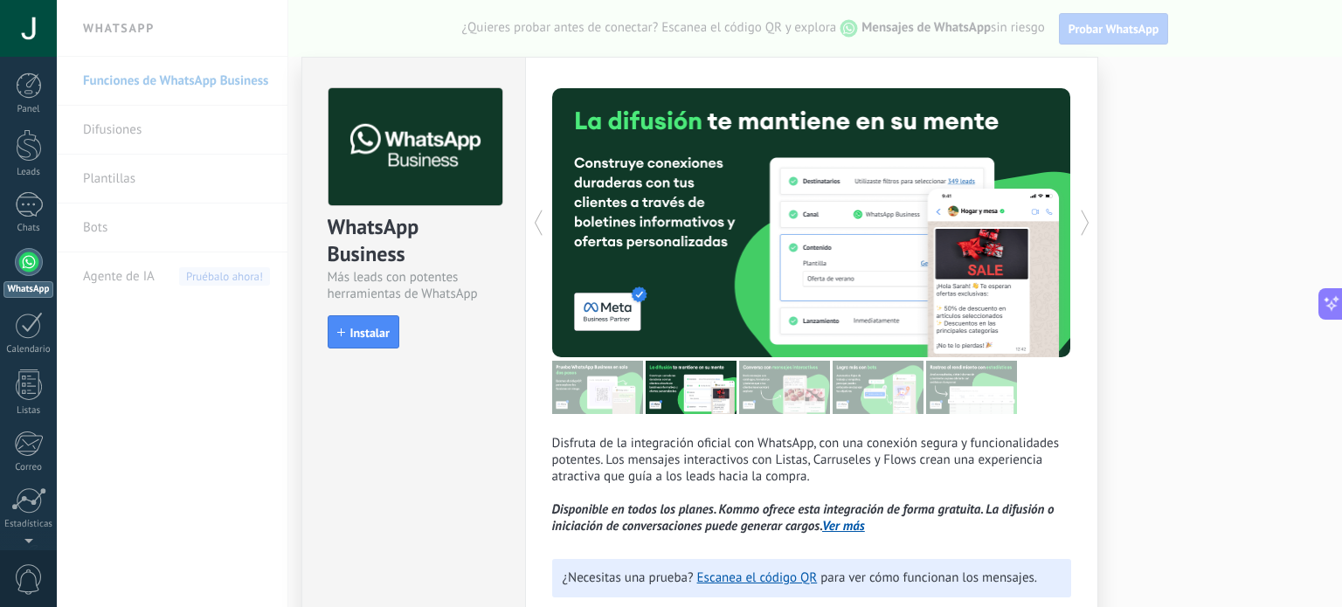
scroll to position [107, 0]
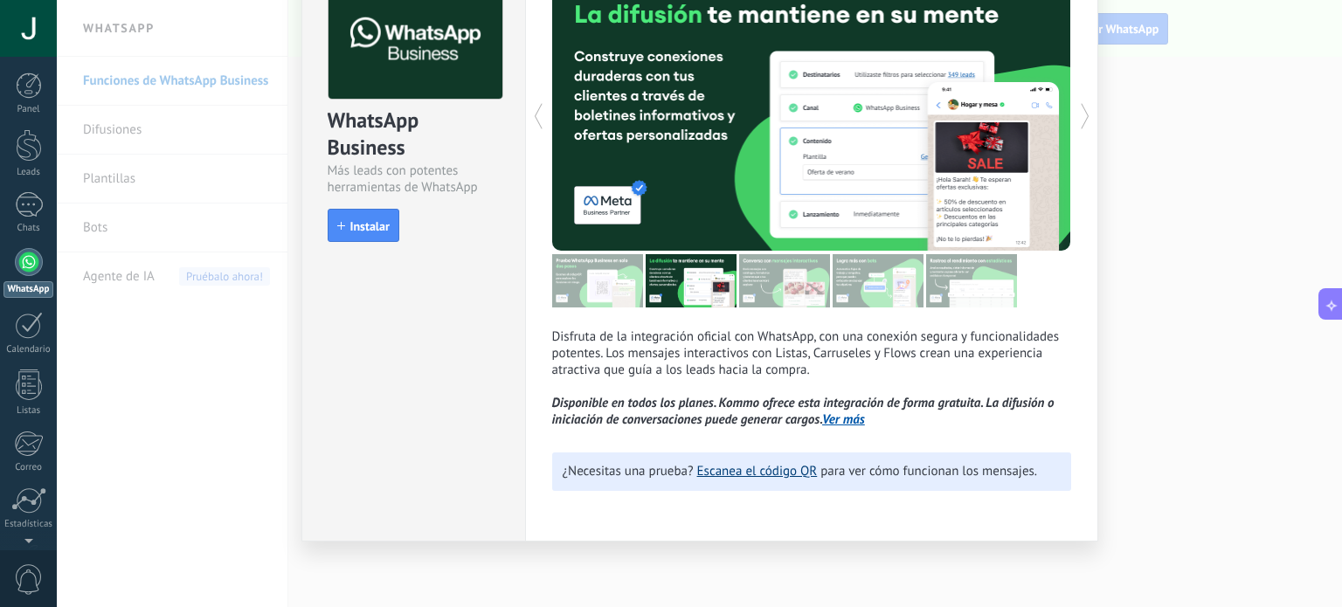
click at [790, 480] on link "Escanea el código QR" at bounding box center [757, 471] width 121 height 17
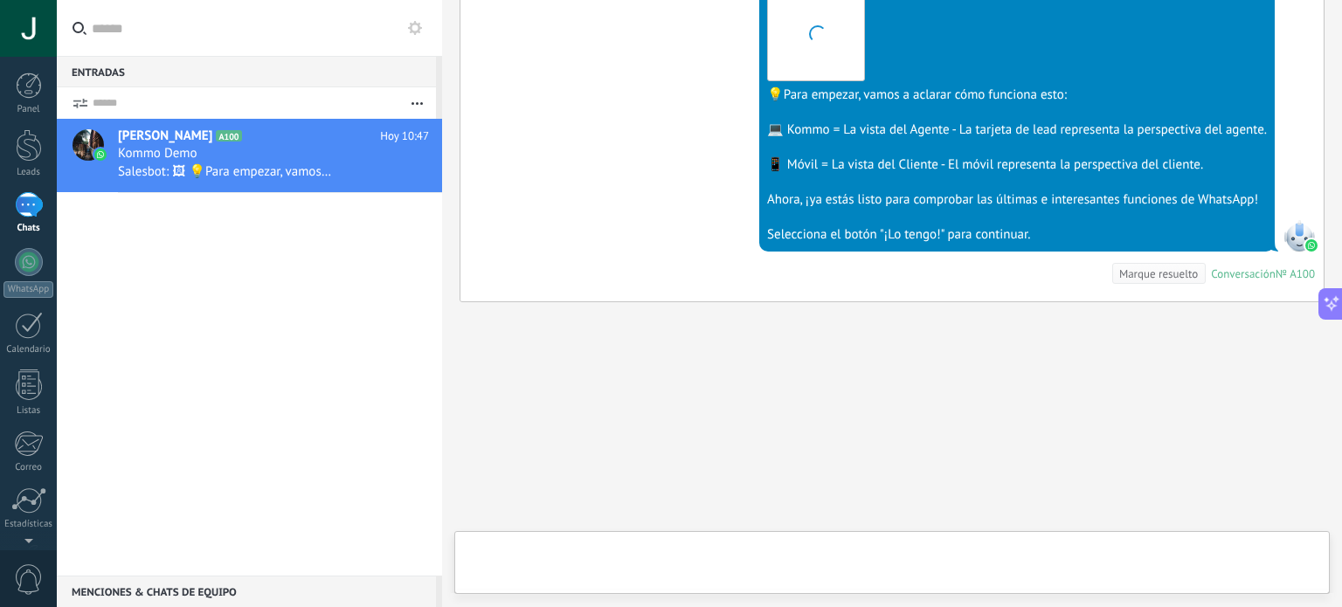
scroll to position [548, 0]
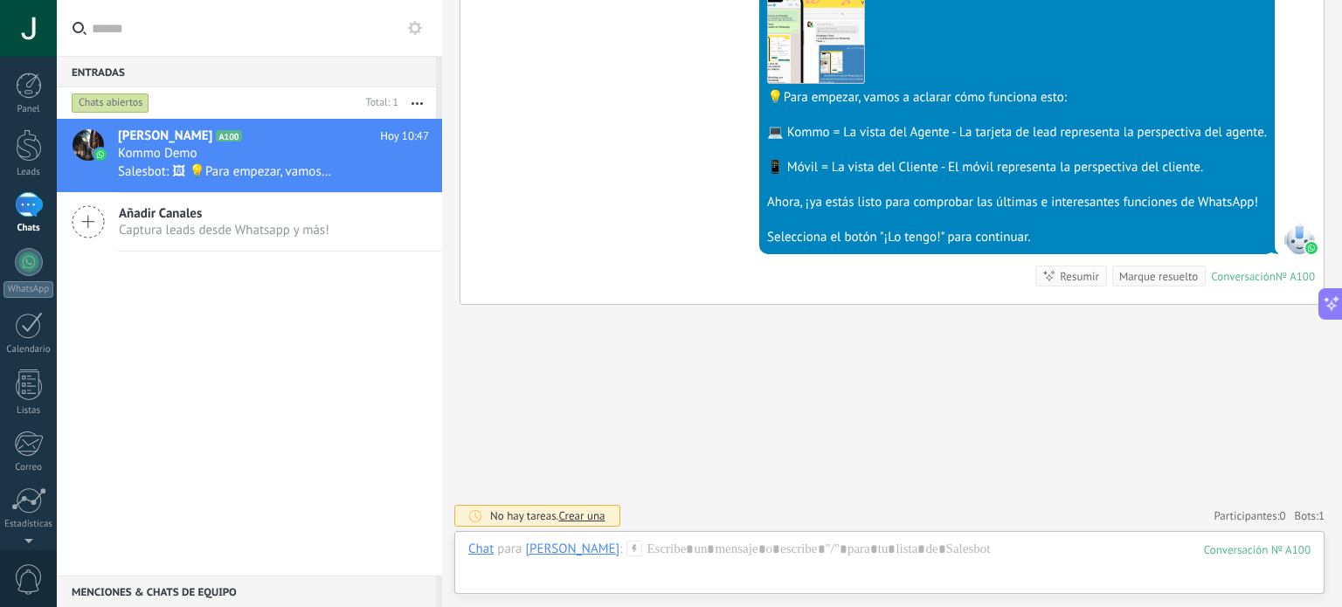
click at [707, 474] on div "Buscar Carga más [DATE] [DATE] Creación: 2 eventos Expandir [DATE] 10:47 [PERSO…" at bounding box center [892, 31] width 900 height 1158
click at [1338, 307] on icon at bounding box center [1332, 303] width 18 height 18
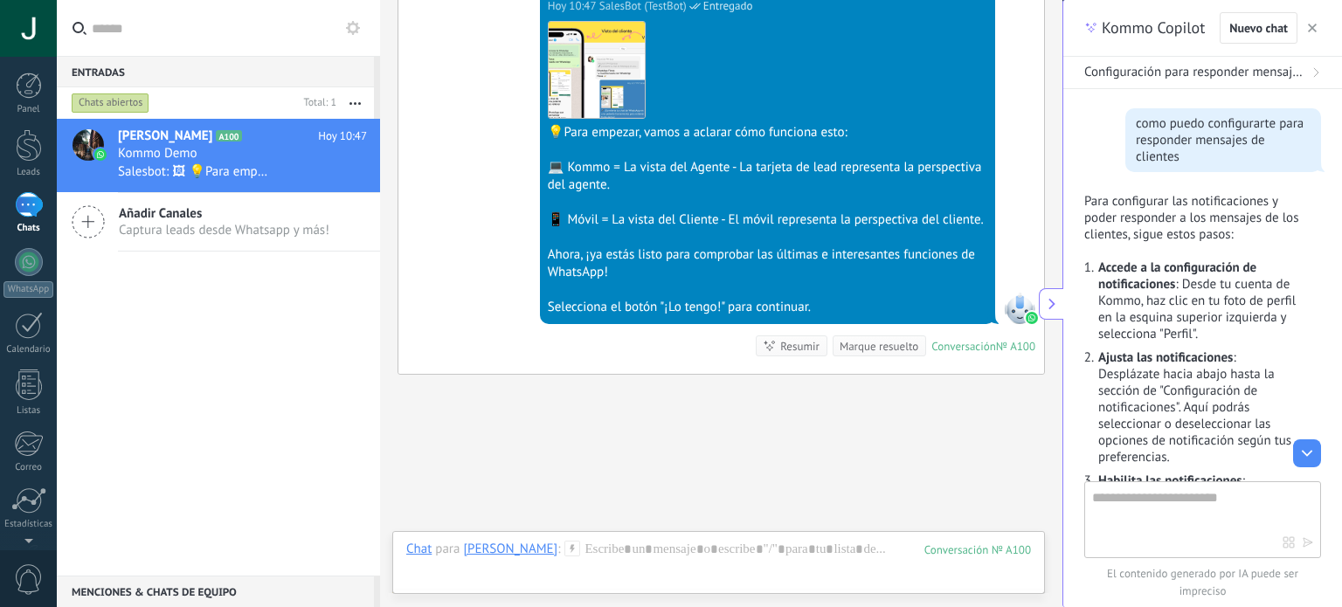
scroll to position [0, 0]
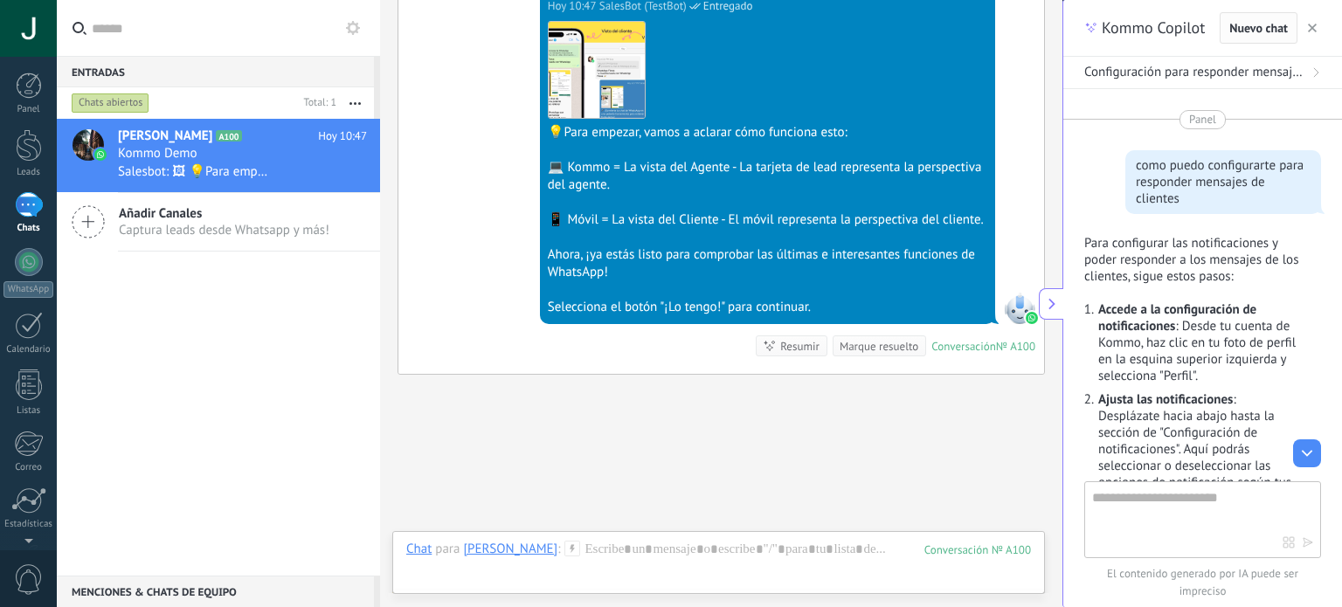
click at [1263, 25] on span "Nuevo chat" at bounding box center [1258, 28] width 59 height 12
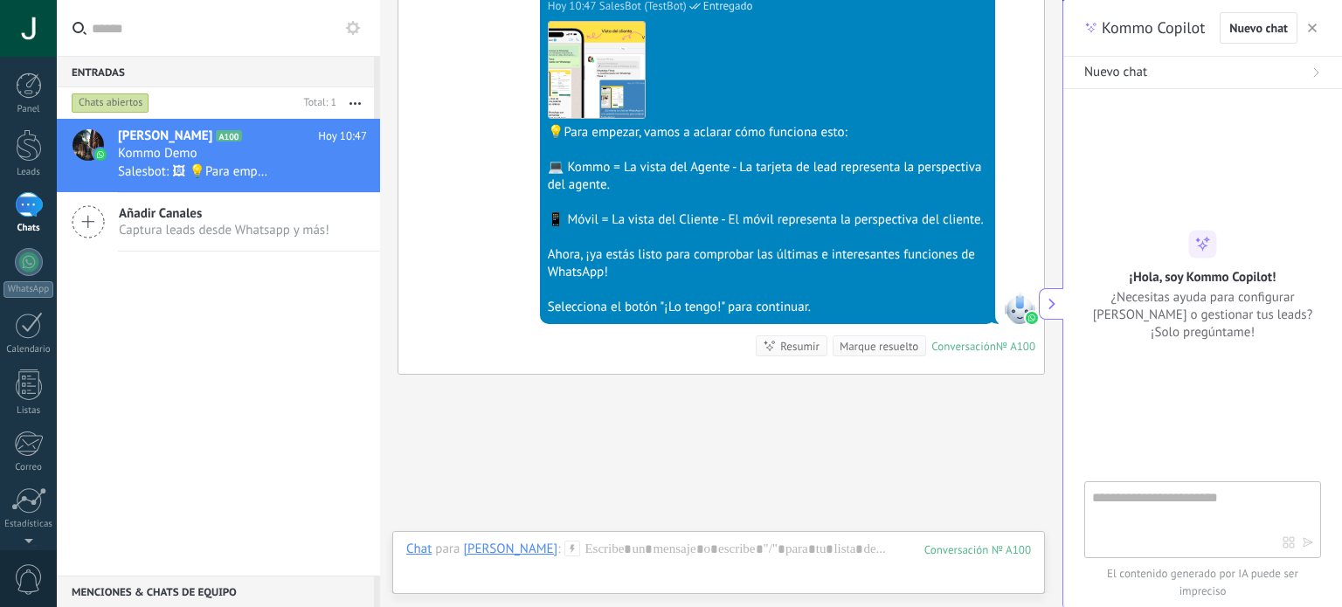
click at [1172, 512] on textarea at bounding box center [1187, 518] width 190 height 63
type textarea "*"
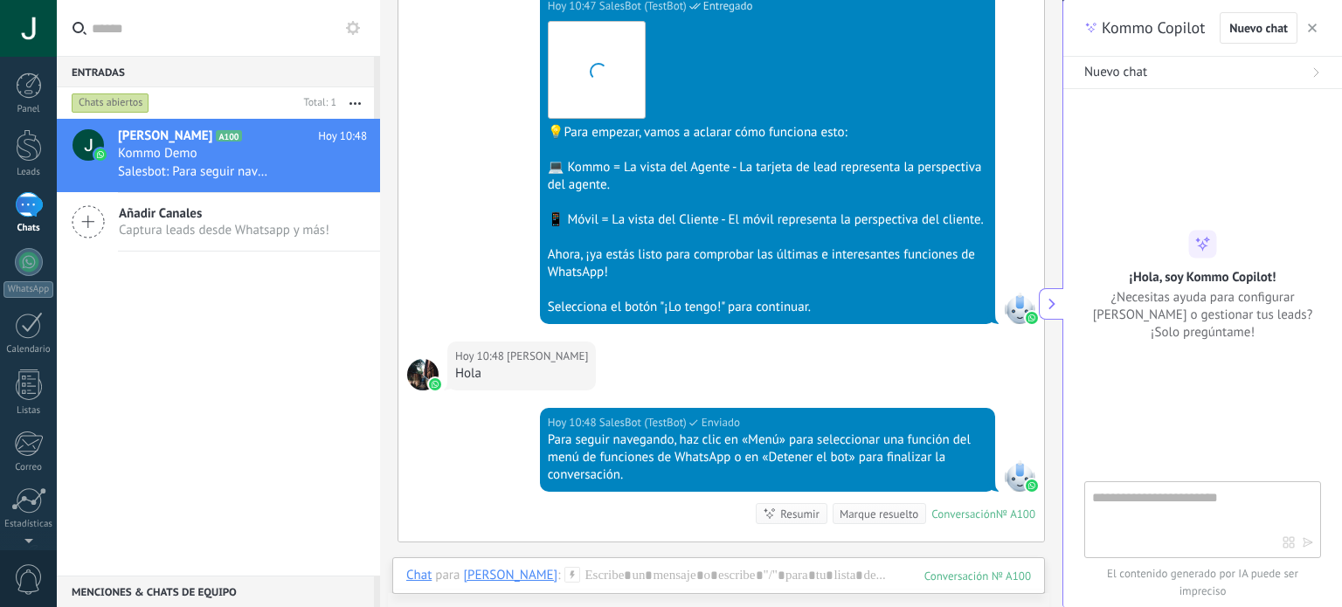
scroll to position [723, 0]
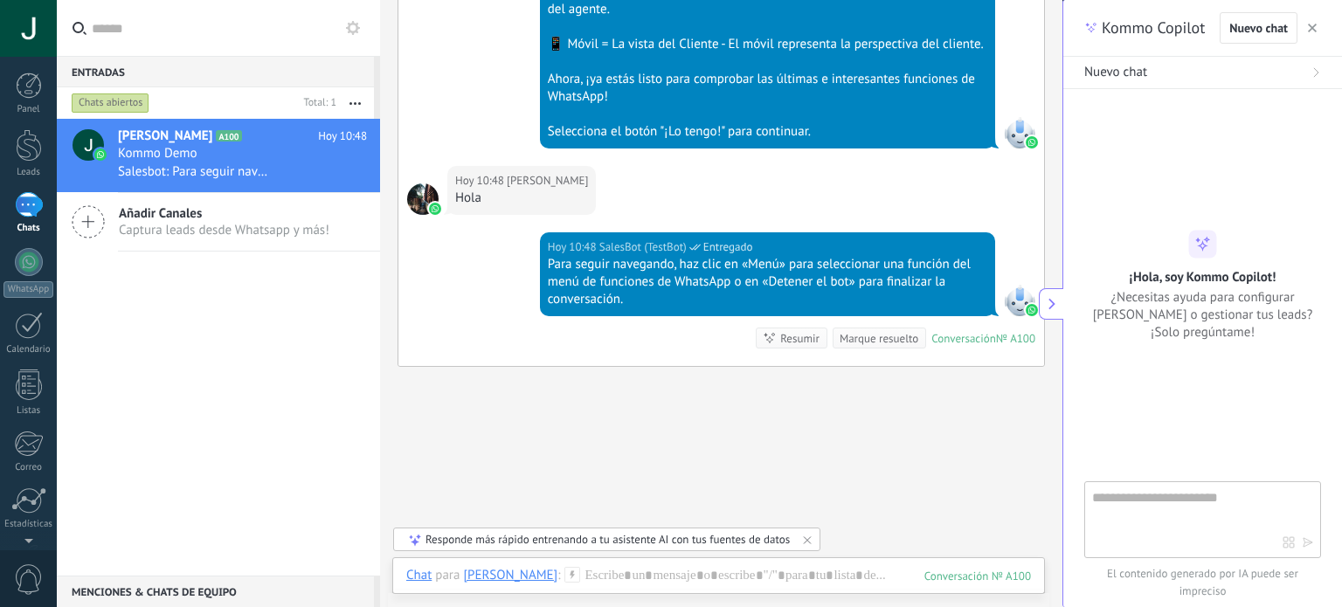
click at [1092, 494] on textarea at bounding box center [1187, 518] width 190 height 63
click at [1227, 498] on textarea "**********" at bounding box center [1187, 518] width 190 height 63
type textarea "**********"
click at [1307, 543] on icon "button" at bounding box center [1308, 542] width 12 height 12
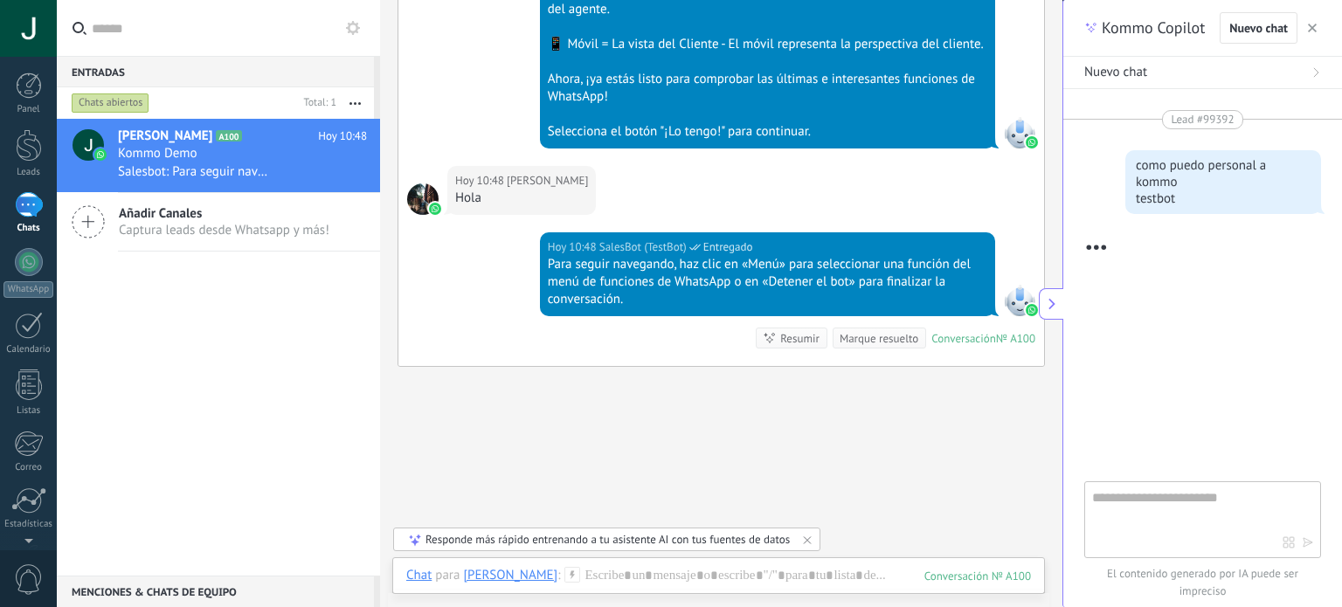
click at [1199, 413] on div at bounding box center [1202, 370] width 237 height 222
click at [1214, 181] on div "como puedo personal a kommo testbot" at bounding box center [1223, 182] width 175 height 50
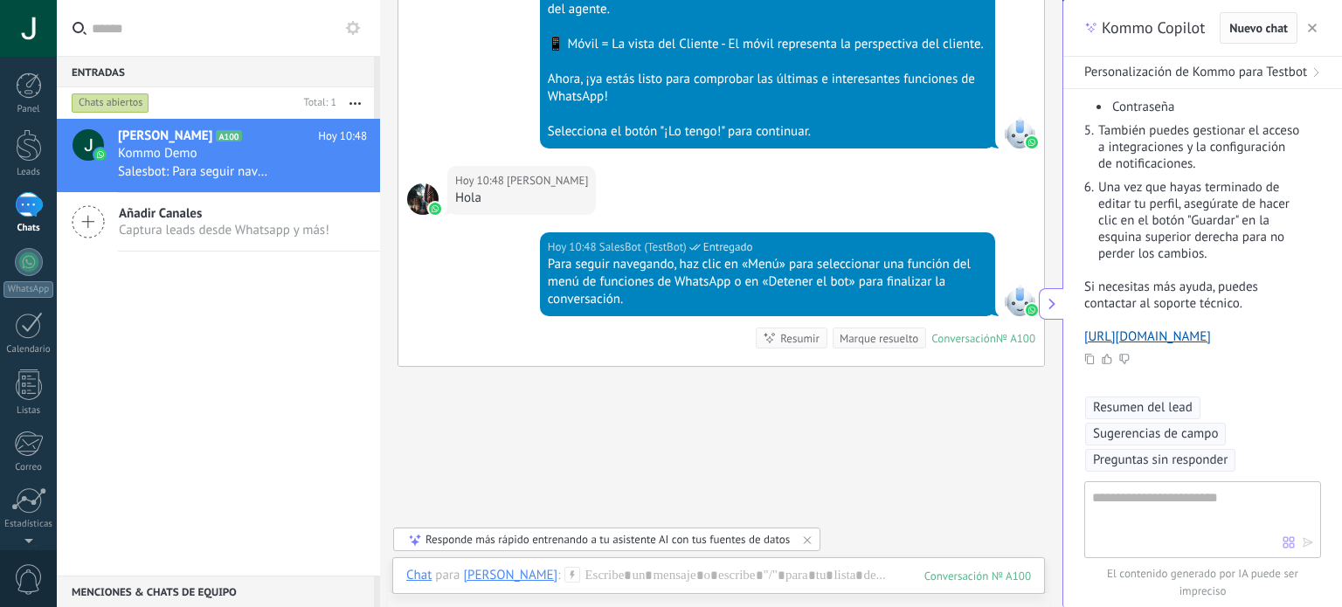
click at [1263, 34] on span "Nuevo chat" at bounding box center [1258, 28] width 59 height 12
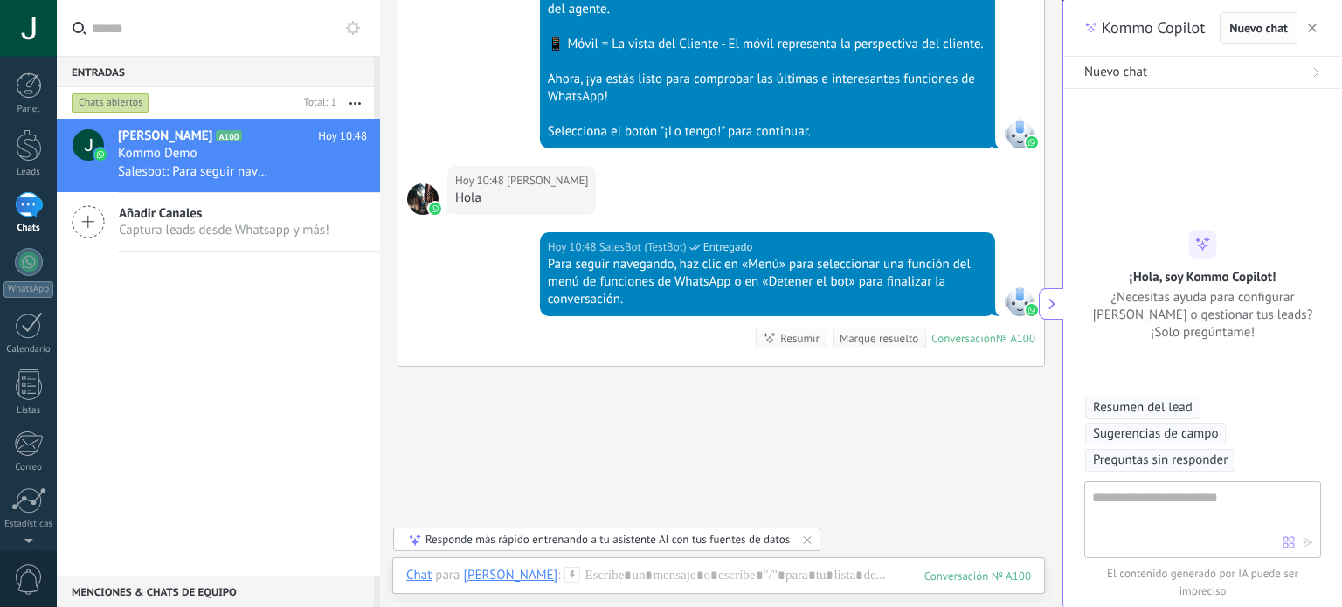
scroll to position [0, 0]
click at [1170, 522] on textarea at bounding box center [1187, 518] width 190 height 63
click at [1257, 494] on textarea "**********" at bounding box center [1187, 518] width 190 height 63
type textarea "**********"
click at [1304, 547] on icon "button" at bounding box center [1308, 542] width 12 height 12
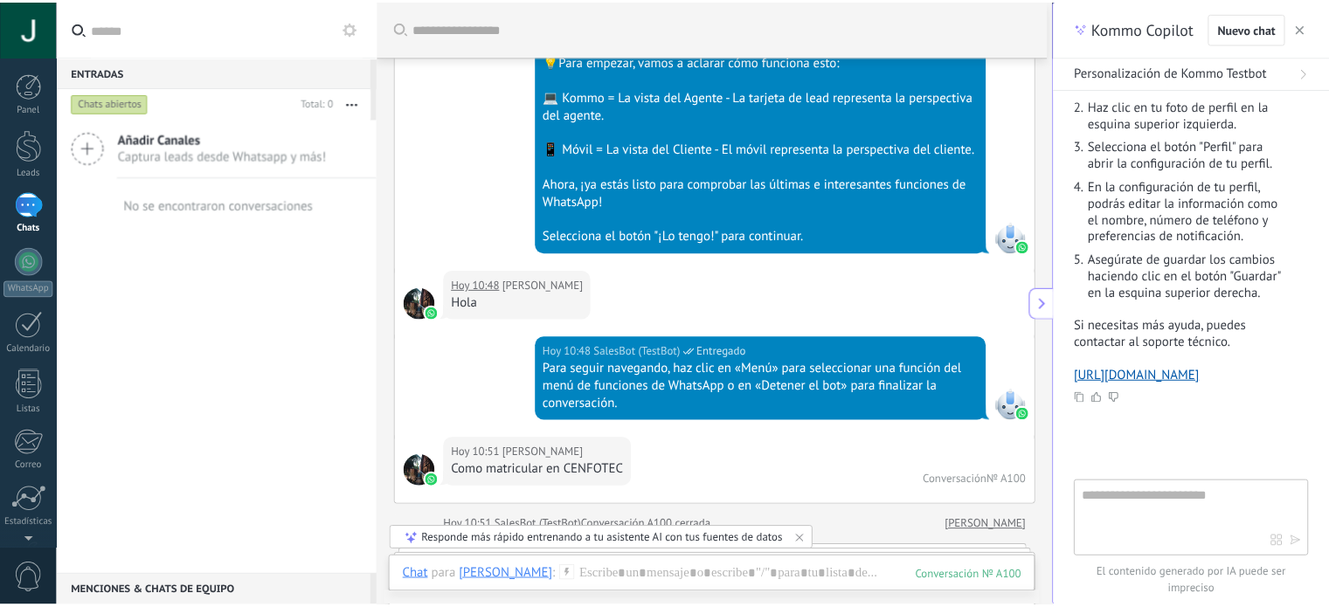
scroll to position [569, 0]
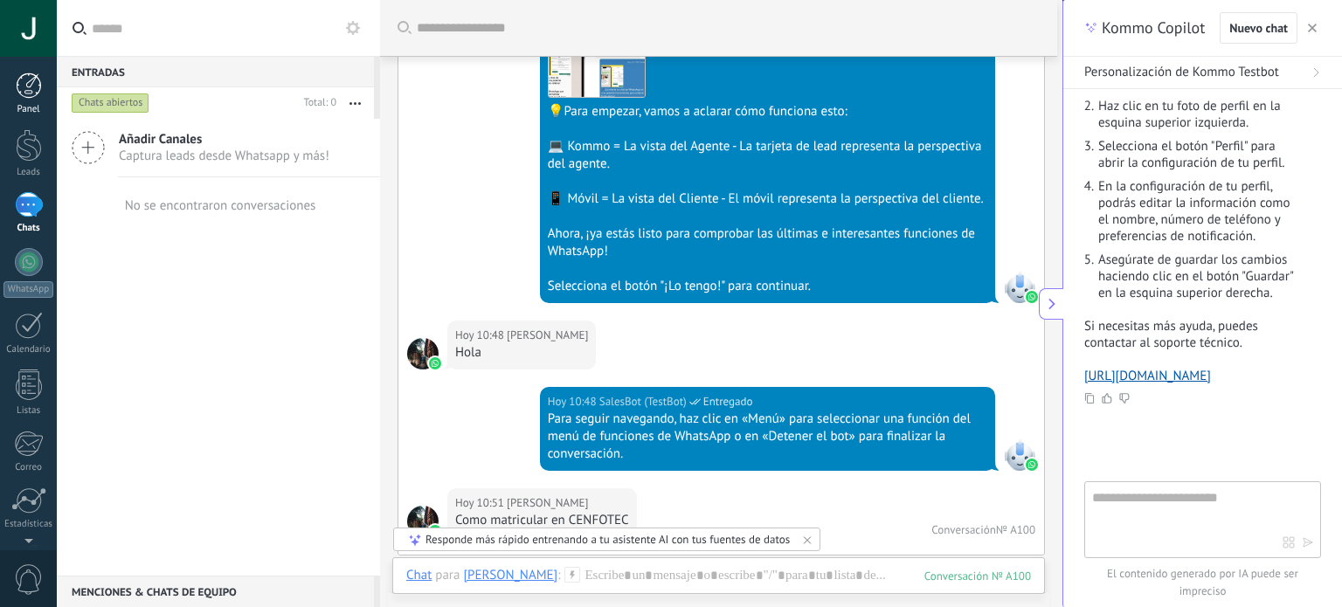
click at [24, 76] on div at bounding box center [29, 86] width 26 height 26
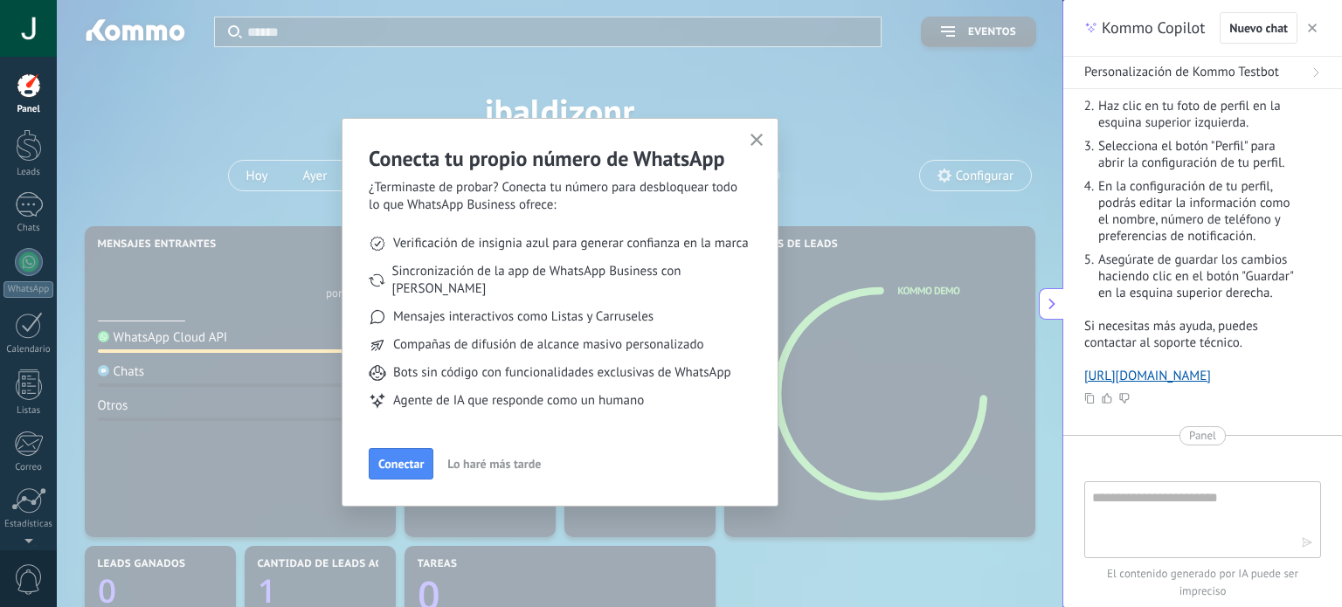
click at [525, 458] on span "Lo haré más tarde" at bounding box center [493, 464] width 93 height 12
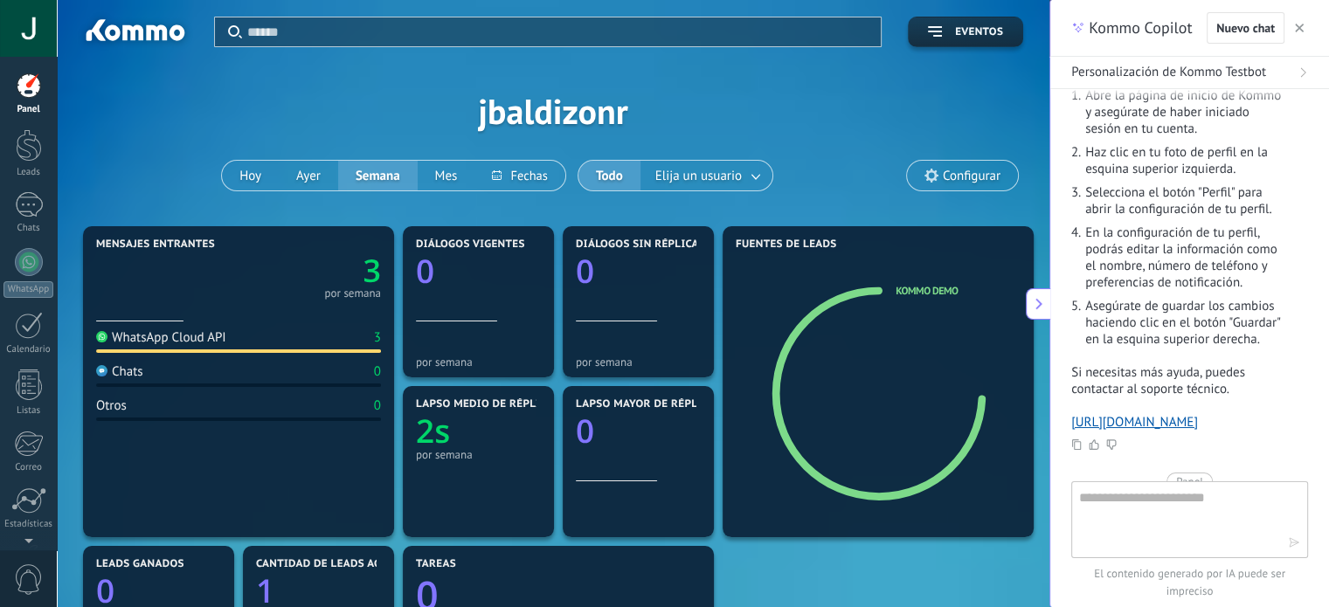
scroll to position [153, 0]
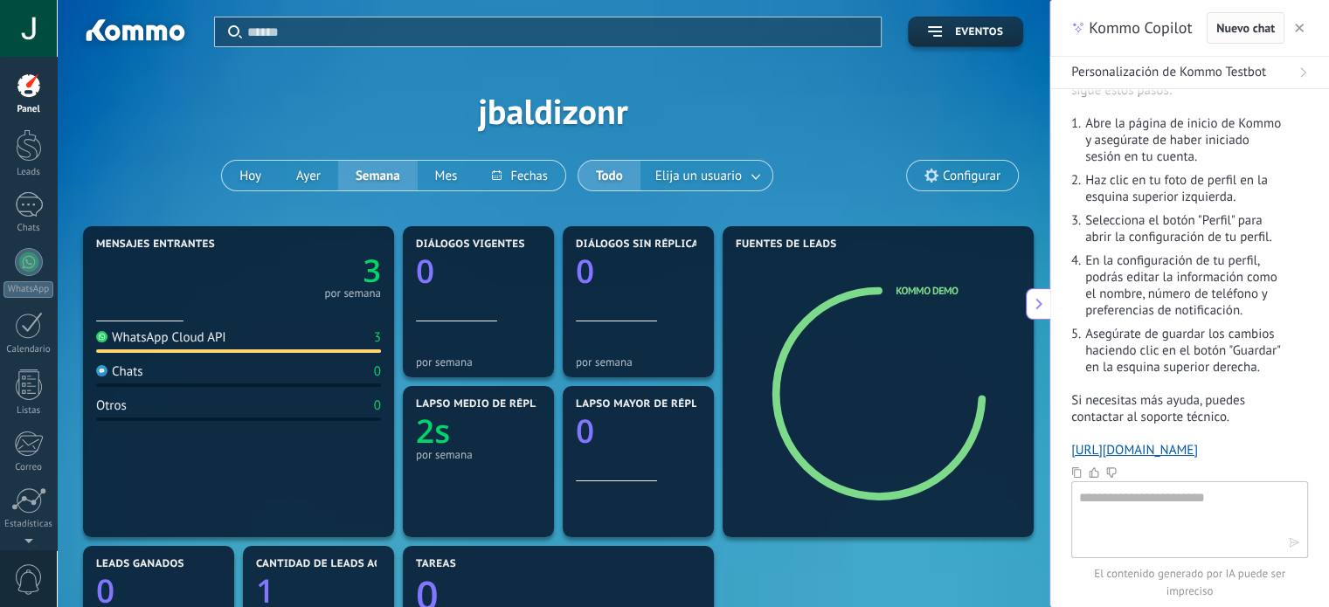
click at [1237, 22] on span "Nuevo chat" at bounding box center [1245, 28] width 59 height 12
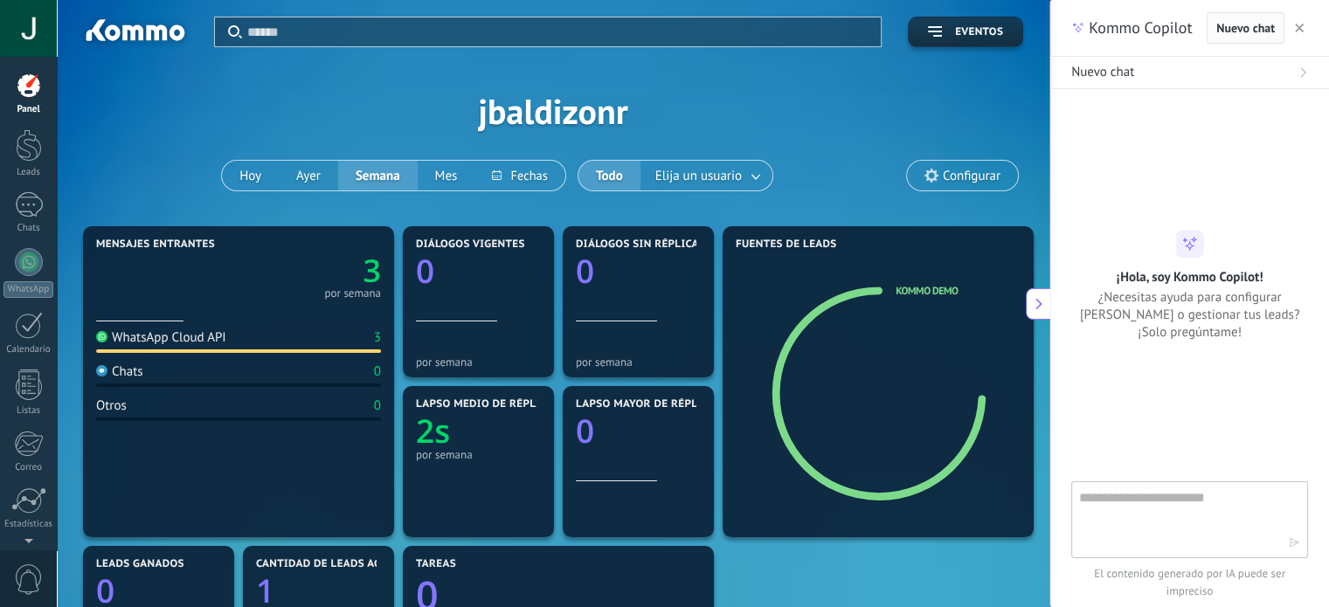
scroll to position [0, 0]
click at [1147, 509] on textarea at bounding box center [1177, 518] width 197 height 63
type textarea "**********"
click at [1303, 541] on div "**********" at bounding box center [1189, 519] width 237 height 77
click at [1298, 545] on icon "button" at bounding box center [1294, 542] width 12 height 12
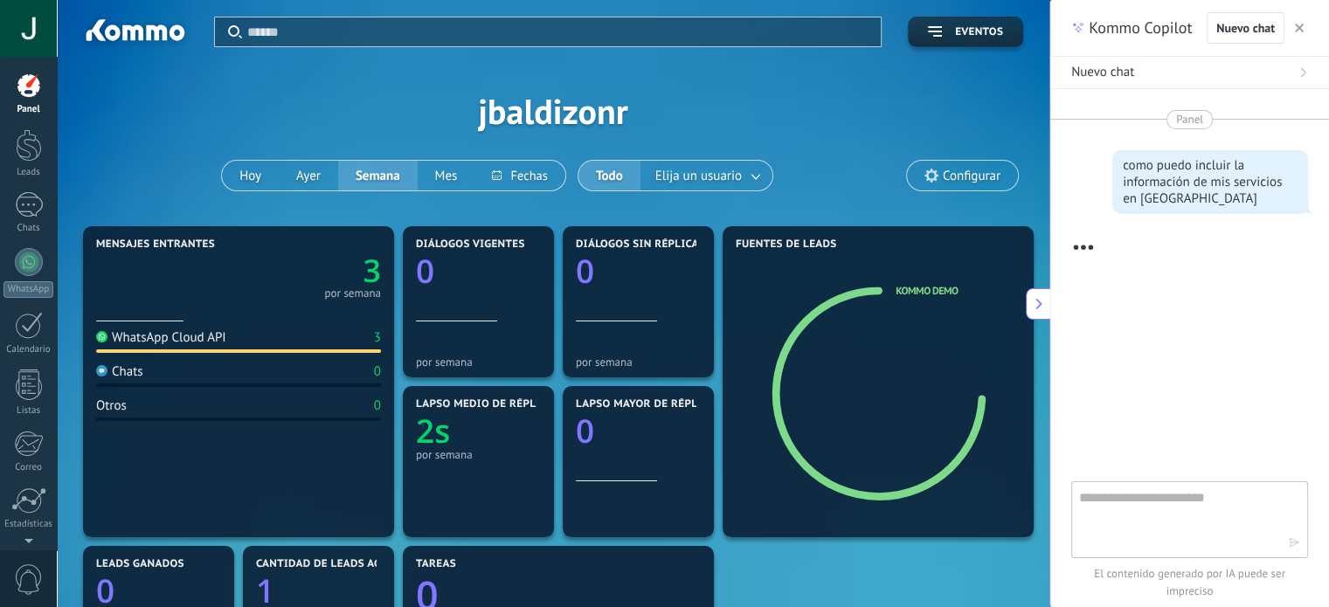
click at [1217, 394] on div at bounding box center [1189, 370] width 237 height 222
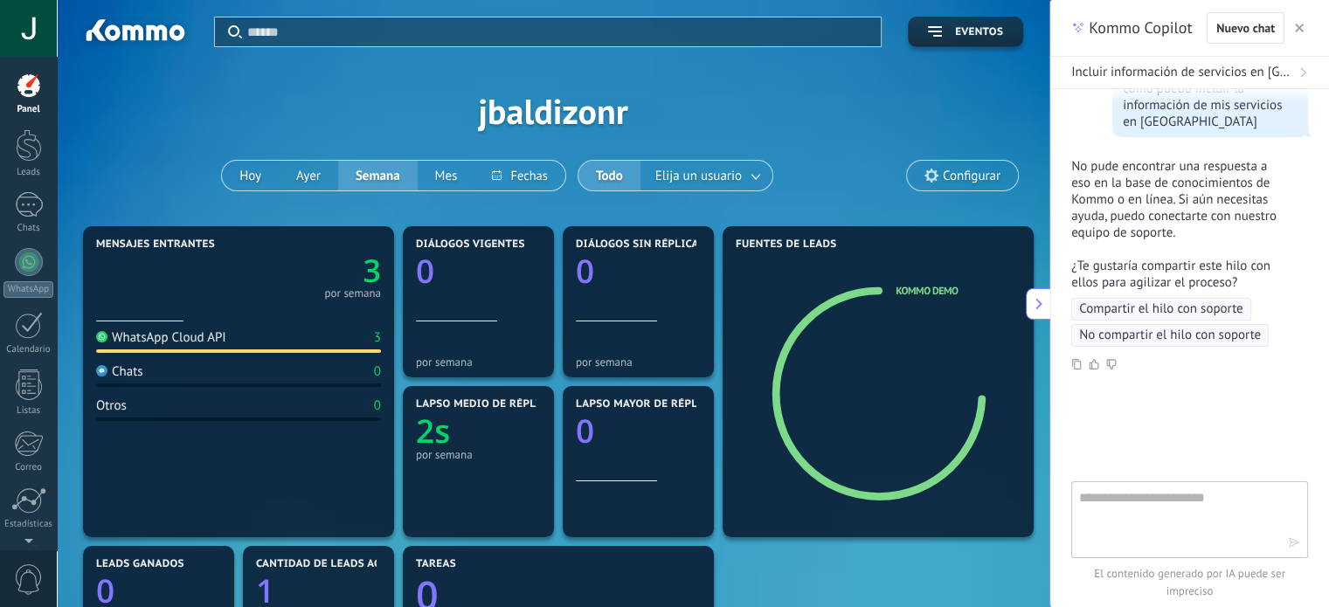
scroll to position [80, 0]
click at [968, 174] on span "Configurar" at bounding box center [972, 176] width 58 height 15
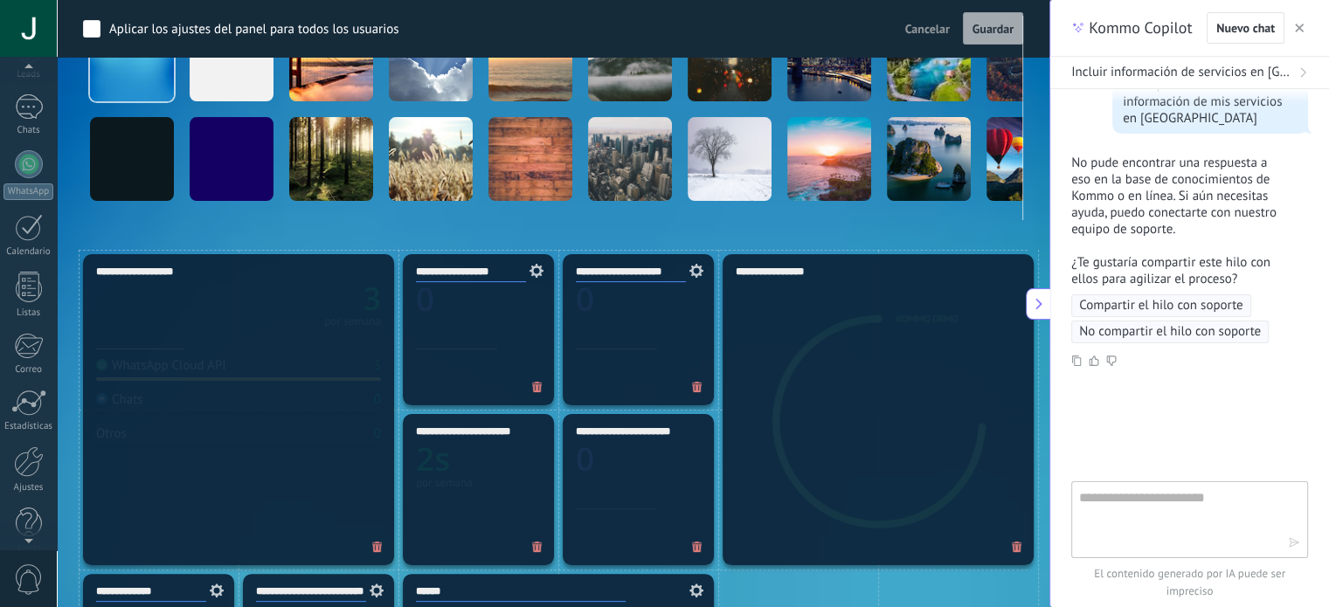
scroll to position [119, 0]
click at [31, 438] on div at bounding box center [29, 440] width 30 height 31
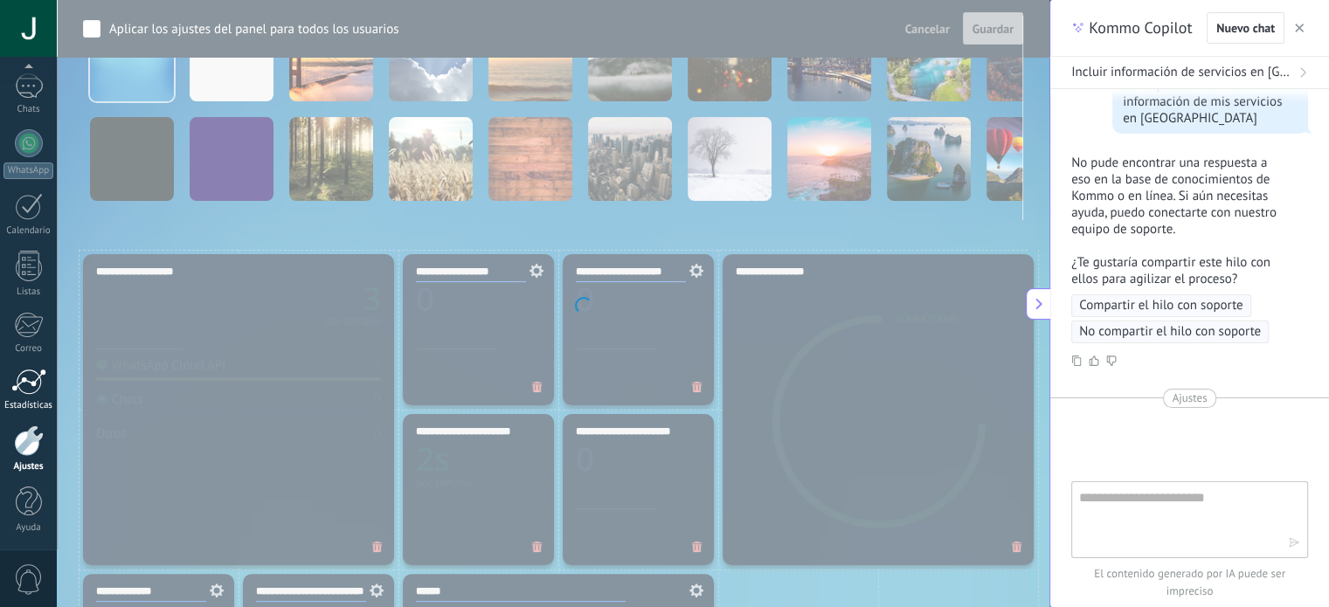
click at [24, 397] on link "Estadísticas" at bounding box center [28, 390] width 57 height 43
click at [26, 212] on div at bounding box center [29, 206] width 28 height 27
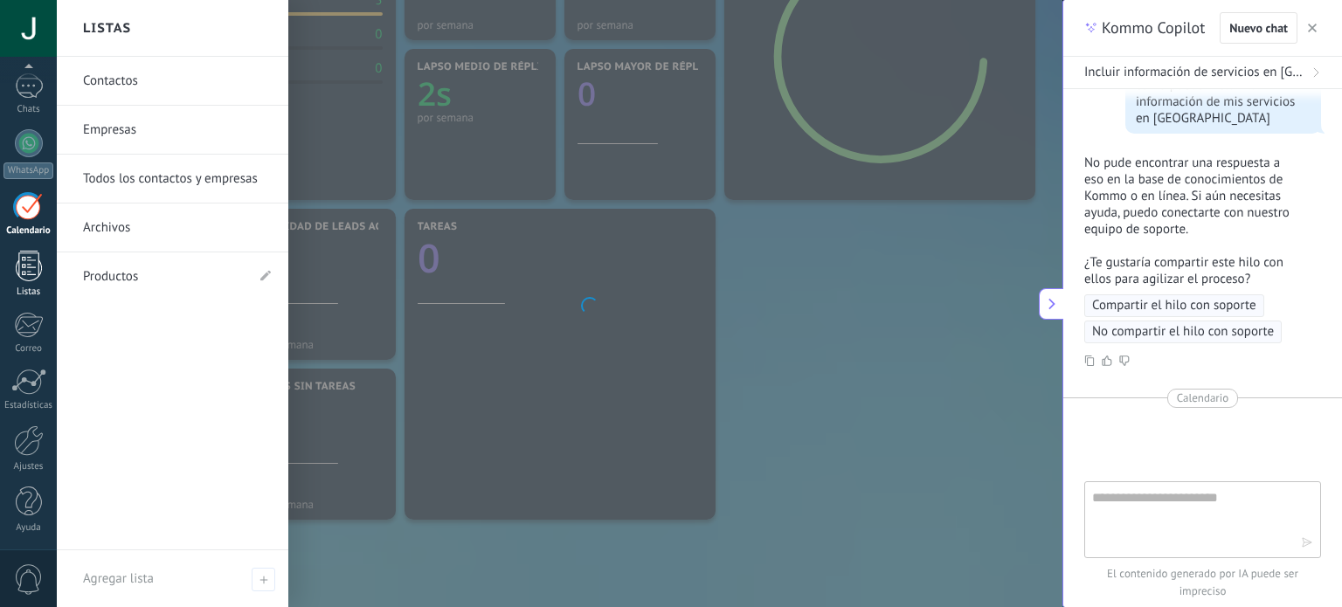
click at [31, 288] on div "Listas" at bounding box center [28, 292] width 51 height 11
click at [25, 329] on div at bounding box center [28, 325] width 29 height 26
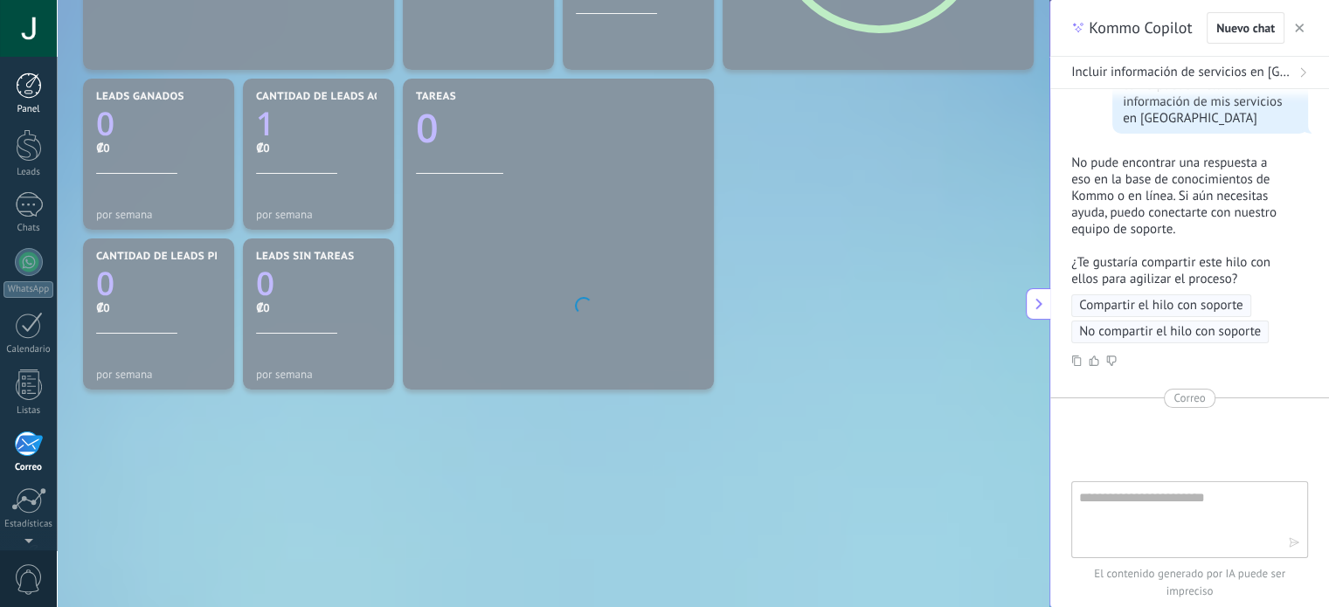
click at [28, 85] on div at bounding box center [29, 86] width 26 height 26
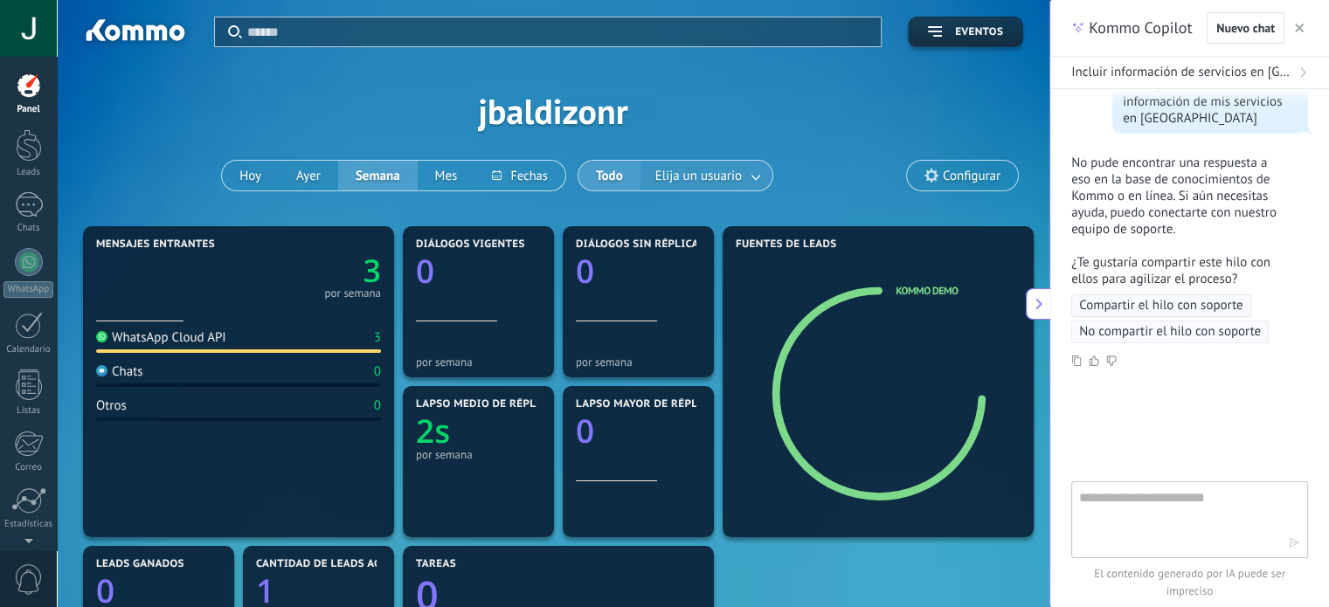
click at [754, 181] on link at bounding box center [756, 176] width 31 height 29
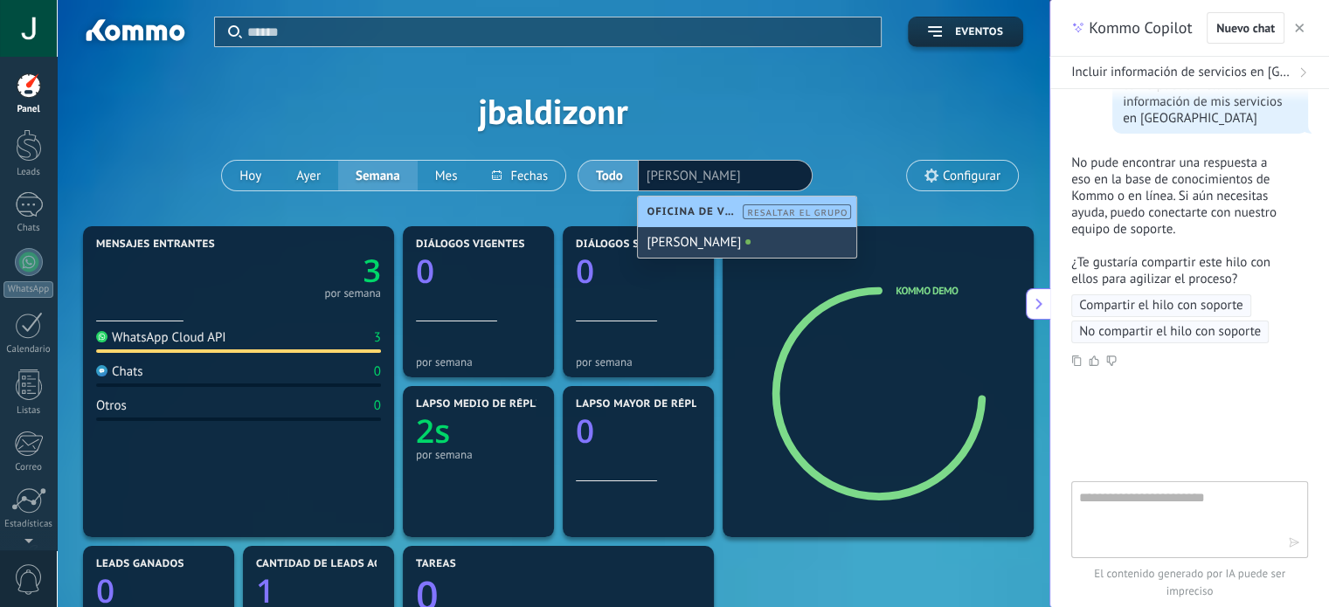
click at [795, 250] on div "[PERSON_NAME]" at bounding box center [747, 242] width 218 height 31
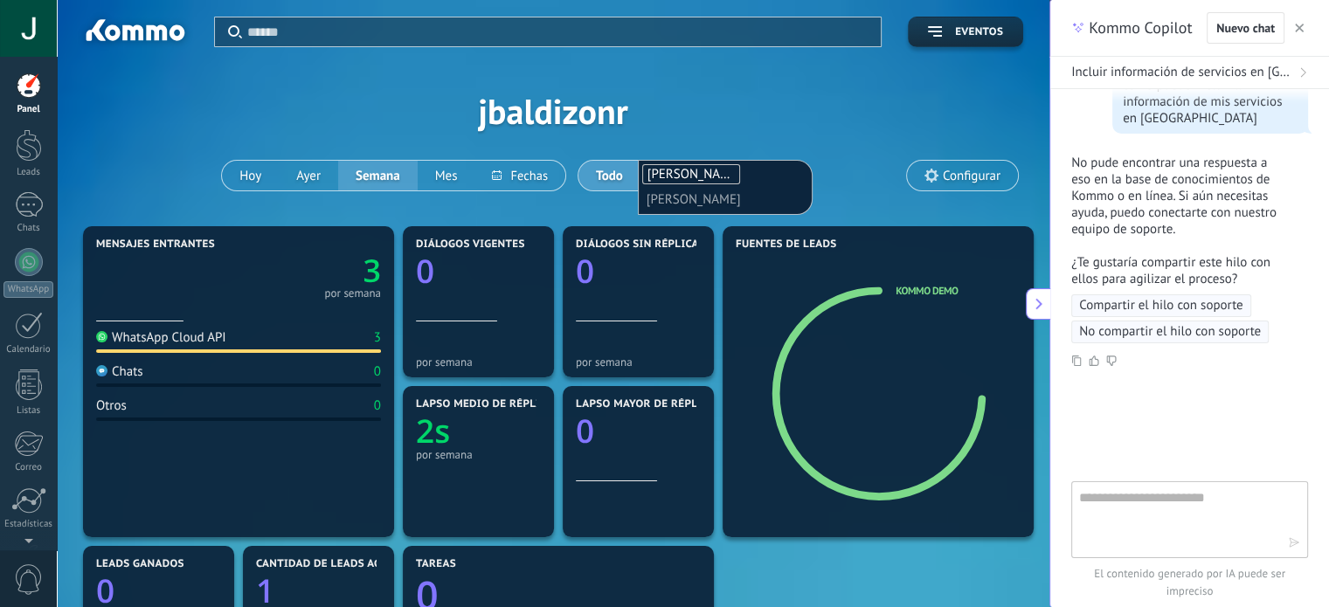
click at [848, 177] on div "Aplicar Eventos jbaldizonr [DATE] [DATE] Semana Mes Todo Elija un usuario [PERS…" at bounding box center [553, 111] width 940 height 222
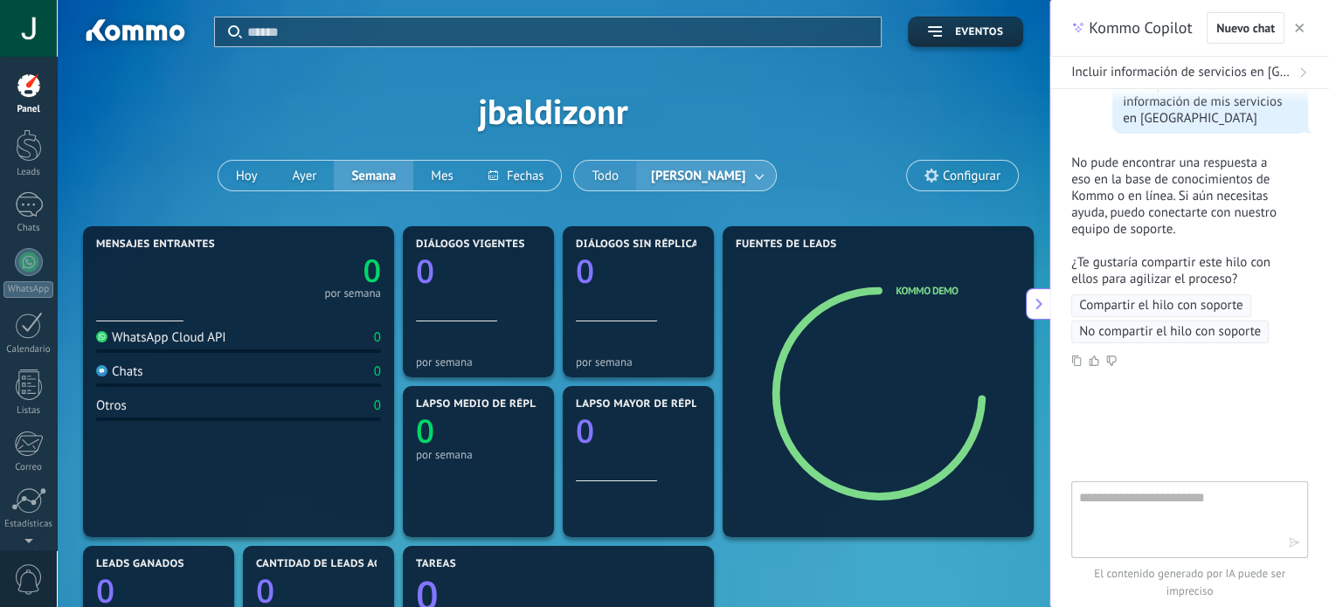
click at [587, 179] on button "Todo" at bounding box center [605, 176] width 62 height 30
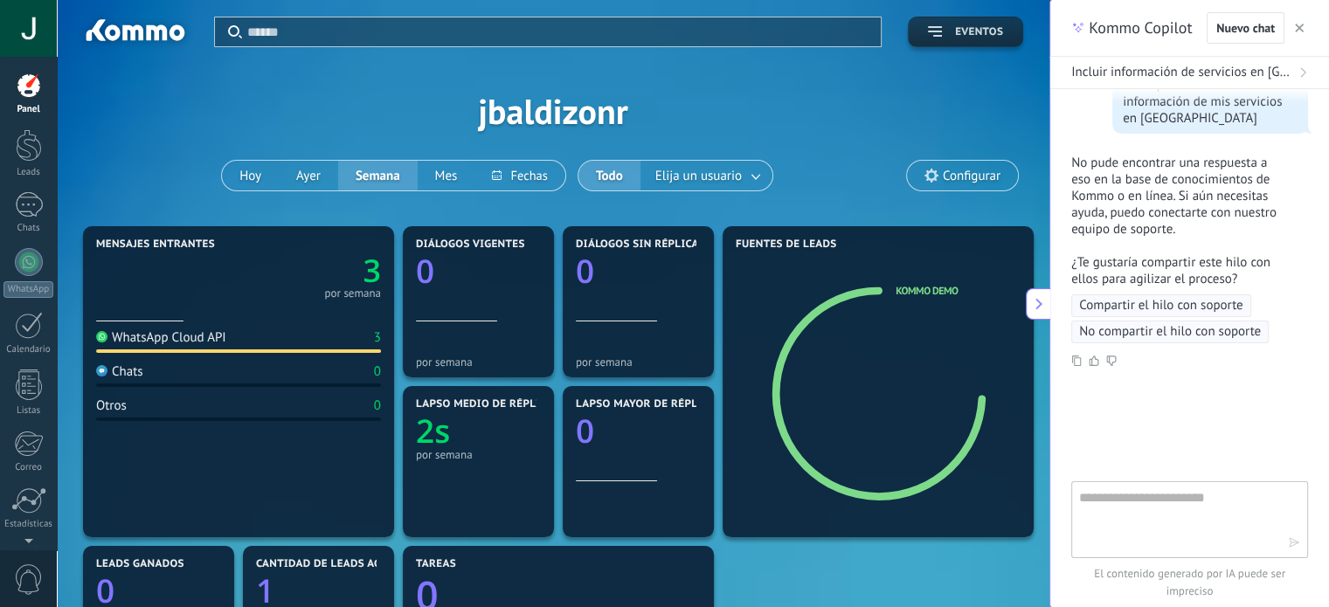
click at [943, 35] on span "Eventos" at bounding box center [965, 32] width 75 height 12
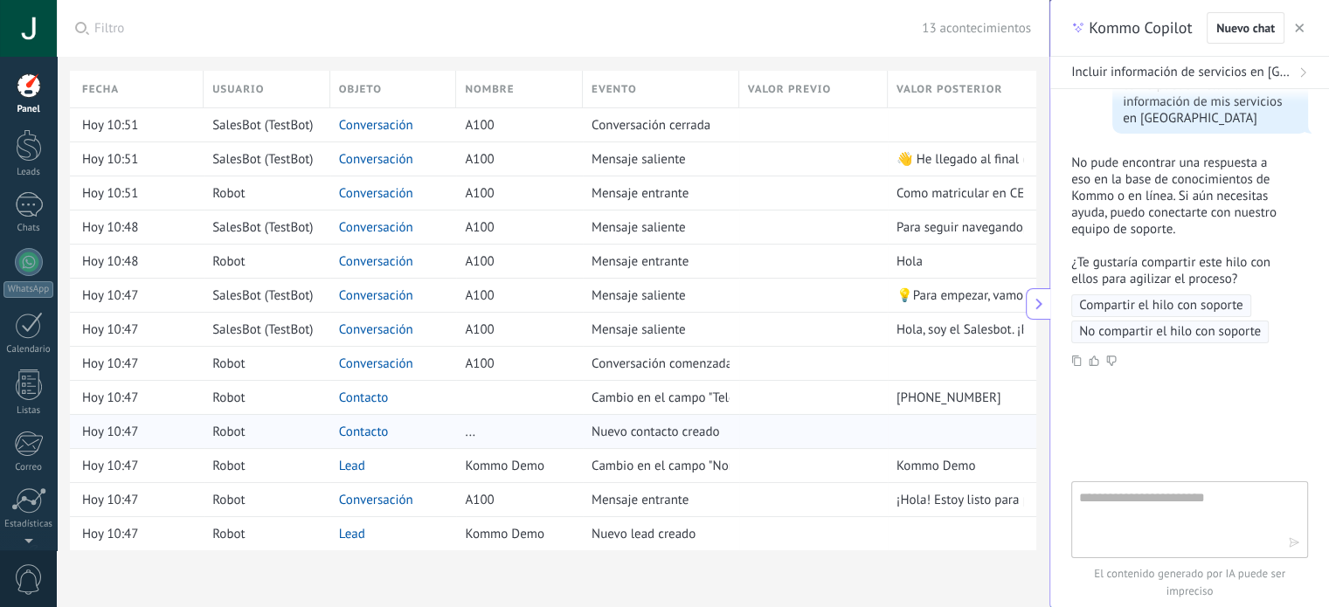
scroll to position [197, 0]
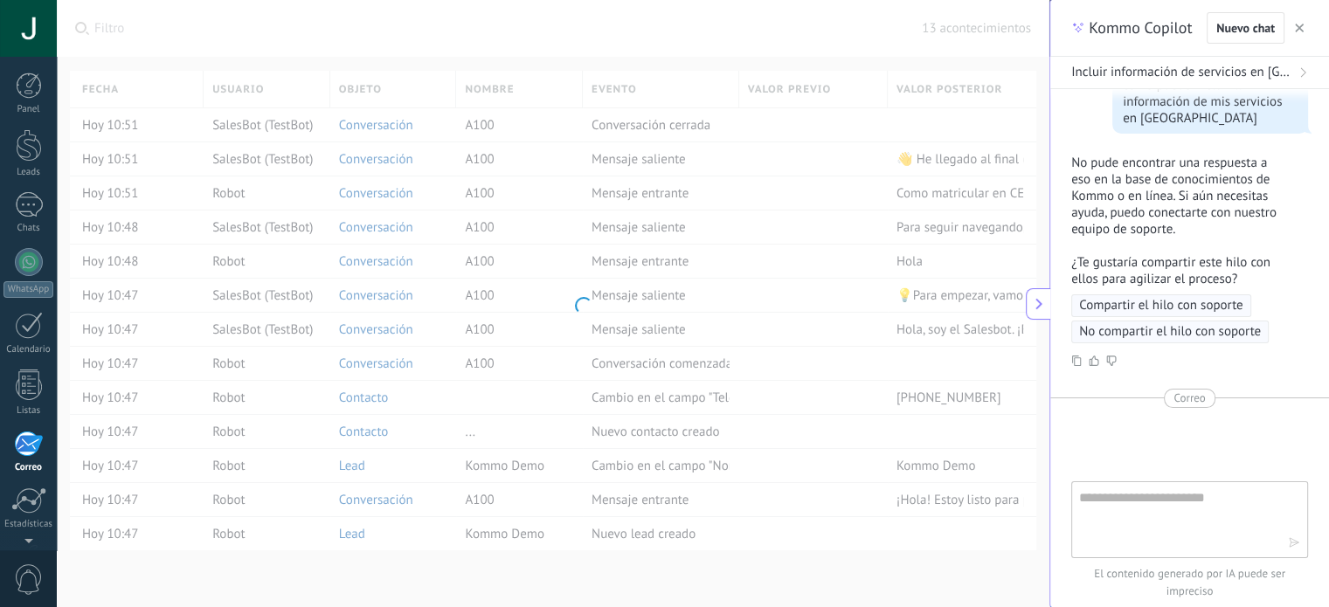
scroll to position [119, 0]
click at [1301, 27] on icon "button" at bounding box center [1299, 28] width 9 height 9
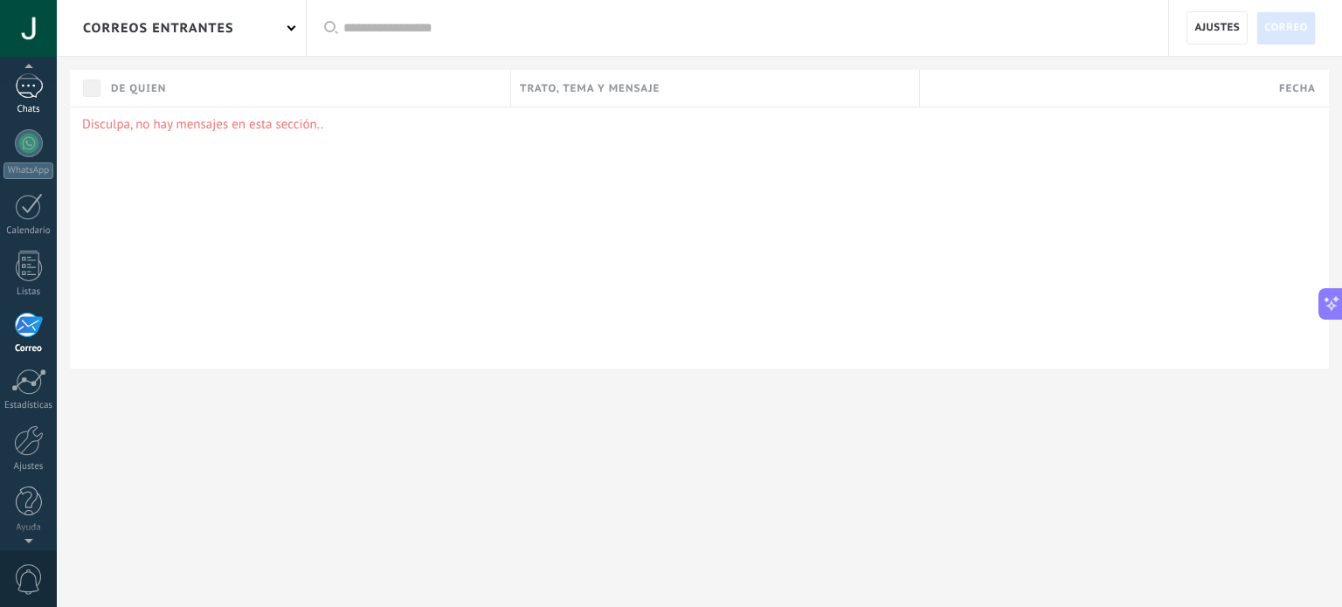
scroll to position [115, 0]
click at [26, 100] on div "1" at bounding box center [29, 89] width 28 height 25
